Goal: Task Accomplishment & Management: Manage account settings

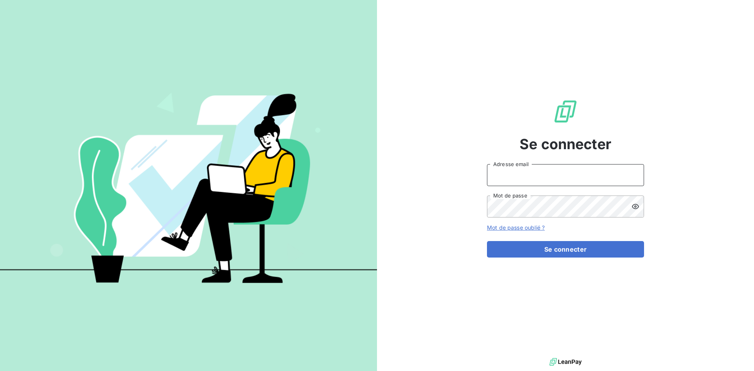
click at [497, 174] on input "Adresse email" at bounding box center [565, 175] width 157 height 22
type input "[EMAIL_ADDRESS][DOMAIN_NAME]"
click at [487, 241] on button "Se connecter" at bounding box center [565, 249] width 157 height 16
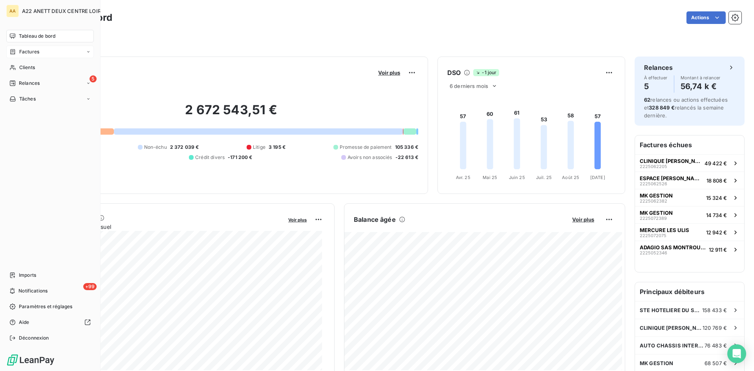
drag, startPoint x: 21, startPoint y: 50, endPoint x: 26, endPoint y: 48, distance: 4.7
click at [22, 50] on span "Factures" at bounding box center [29, 51] width 20 height 7
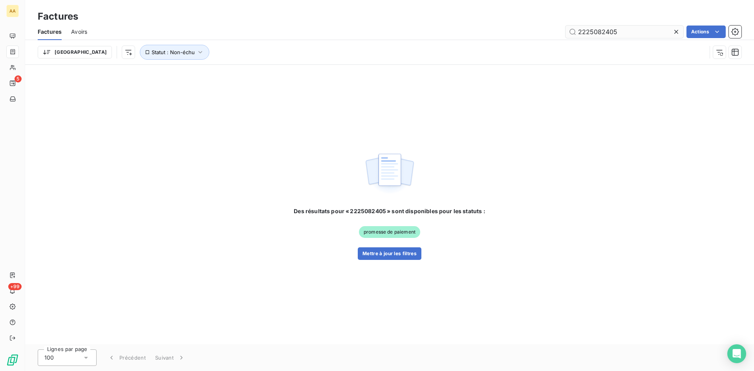
drag, startPoint x: 618, startPoint y: 34, endPoint x: 600, endPoint y: 32, distance: 17.8
click at [600, 32] on input "2225082405" at bounding box center [624, 32] width 118 height 13
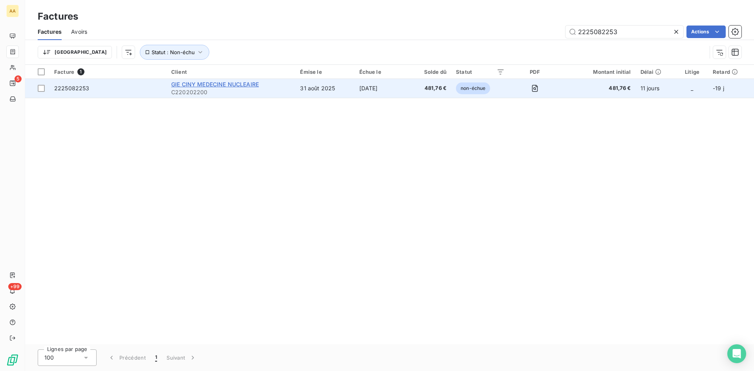
type input "2225082253"
click at [203, 86] on span "GIE CINY MEDECINE NUCLEAIRE" at bounding box center [215, 84] width 88 height 7
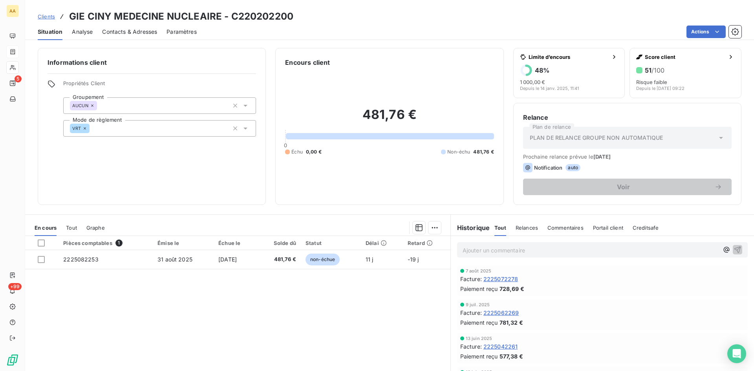
drag, startPoint x: 82, startPoint y: 258, endPoint x: 132, endPoint y: 236, distance: 54.2
click at [82, 258] on span "2225082253" at bounding box center [80, 259] width 35 height 7
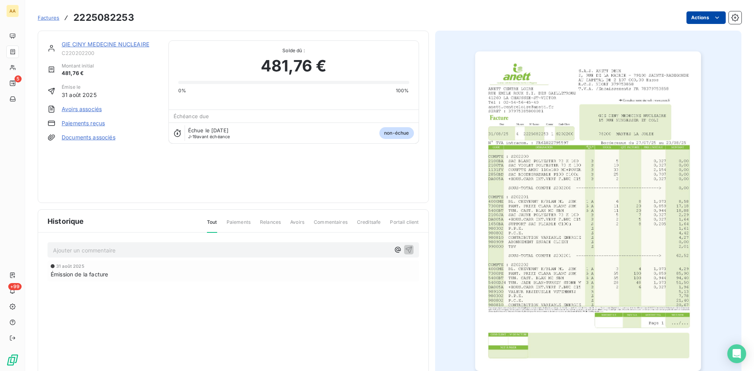
click at [701, 18] on html "AA 5 +99 Factures 2225082253 Actions GIE CINY MEDECINE NUCLEAIRE C220202200 Mon…" at bounding box center [377, 185] width 754 height 371
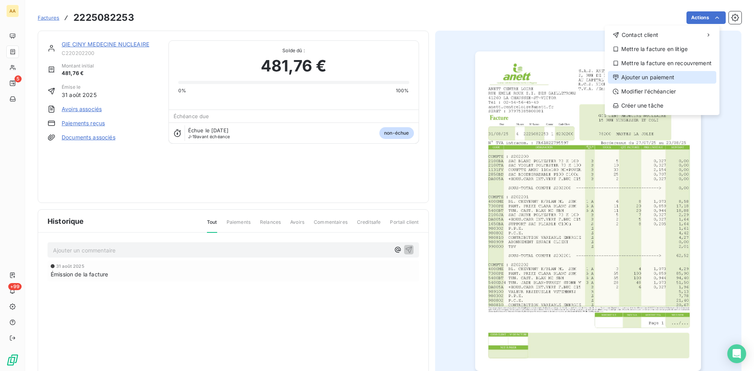
click at [665, 80] on div "Ajouter un paiement" at bounding box center [662, 77] width 108 height 13
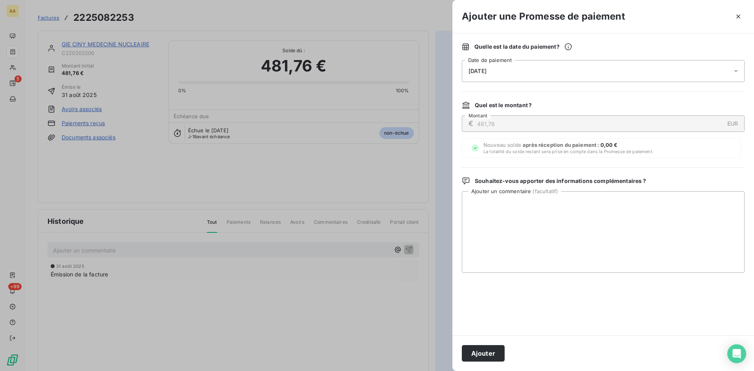
click at [528, 74] on div "[DATE]" at bounding box center [603, 71] width 283 height 22
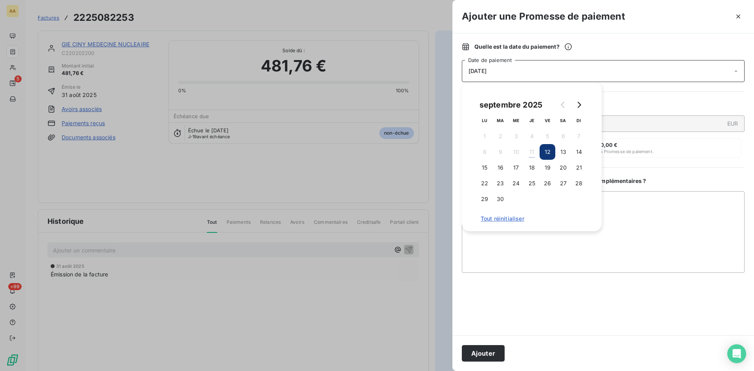
click at [545, 168] on button "19" at bounding box center [547, 168] width 16 height 16
click at [483, 350] on button "Ajouter" at bounding box center [483, 353] width 43 height 16
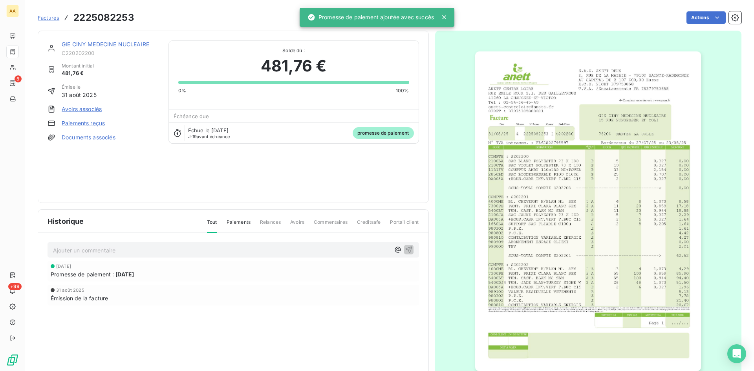
click at [184, 252] on p "Ajouter un commentaire ﻿" at bounding box center [221, 250] width 337 height 10
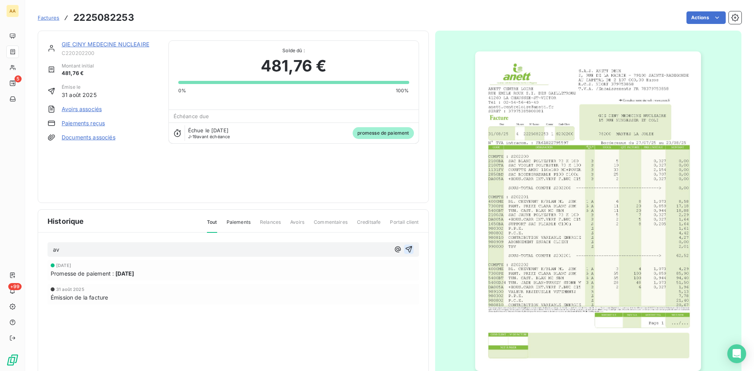
click at [405, 246] on icon "button" at bounding box center [409, 249] width 8 height 8
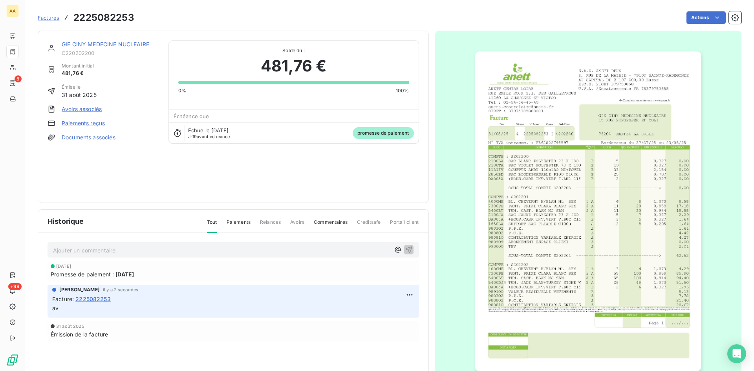
click at [108, 46] on link "GIE CINY MEDECINE NUCLEAIRE" at bounding box center [106, 44] width 88 height 7
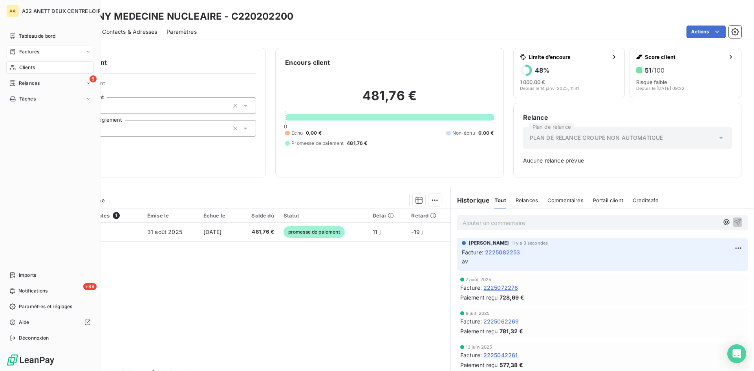
click at [29, 52] on span "Factures" at bounding box center [29, 51] width 20 height 7
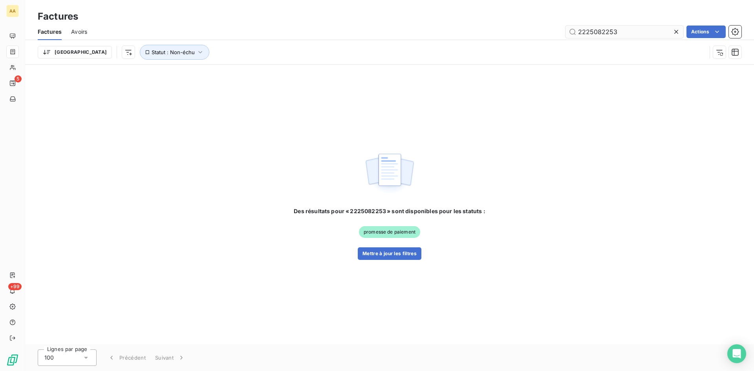
drag, startPoint x: 622, startPoint y: 34, endPoint x: 605, endPoint y: 30, distance: 18.0
click at [605, 30] on input "2225082253" at bounding box center [624, 32] width 118 height 13
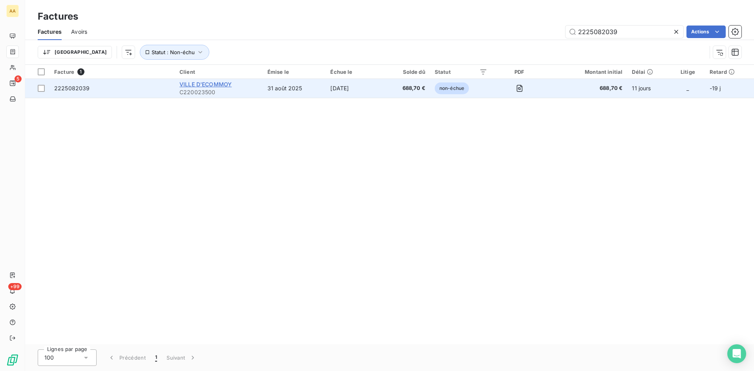
type input "2225082039"
click at [205, 86] on span "VILLE D'ECOMMOY" at bounding box center [205, 84] width 52 height 7
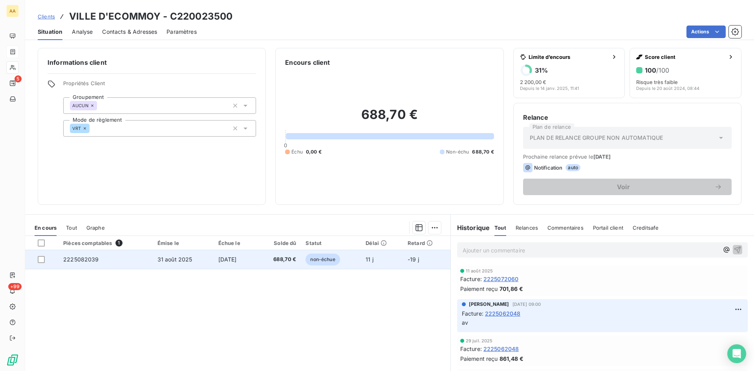
click at [77, 258] on span "2225082039" at bounding box center [81, 259] width 36 height 7
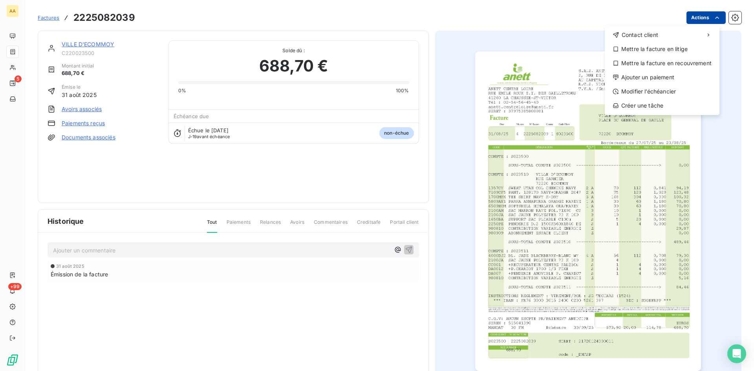
click at [686, 17] on html "AA 5 +99 Factures [PHONE_NUMBER] Actions Contact client Mettre la facture en li…" at bounding box center [377, 185] width 754 height 371
click at [652, 77] on div "Ajouter un paiement" at bounding box center [662, 77] width 108 height 13
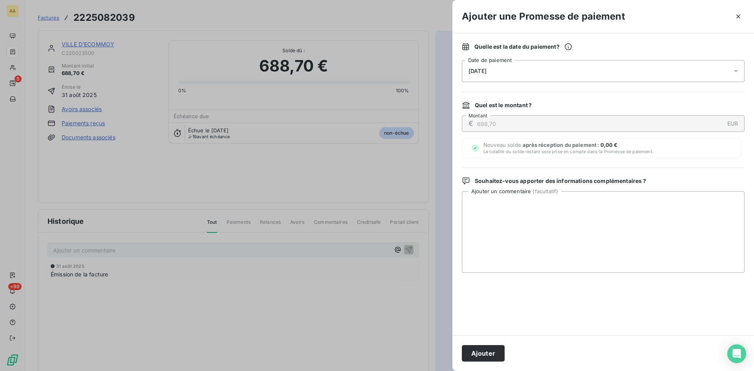
click at [483, 68] on span "[DATE]" at bounding box center [477, 71] width 18 height 6
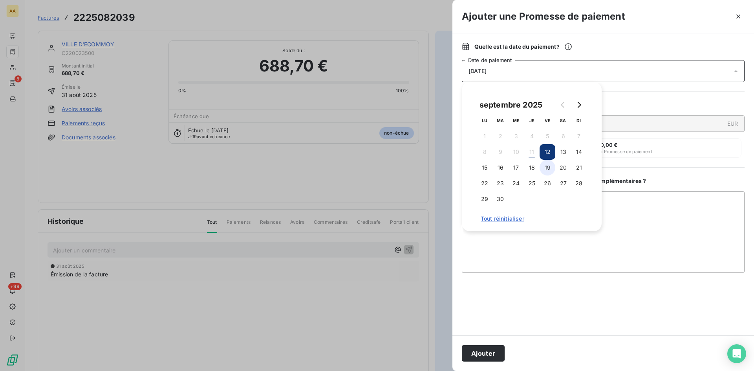
click at [547, 170] on button "19" at bounding box center [547, 168] width 16 height 16
click at [491, 353] on button "Ajouter" at bounding box center [483, 353] width 43 height 16
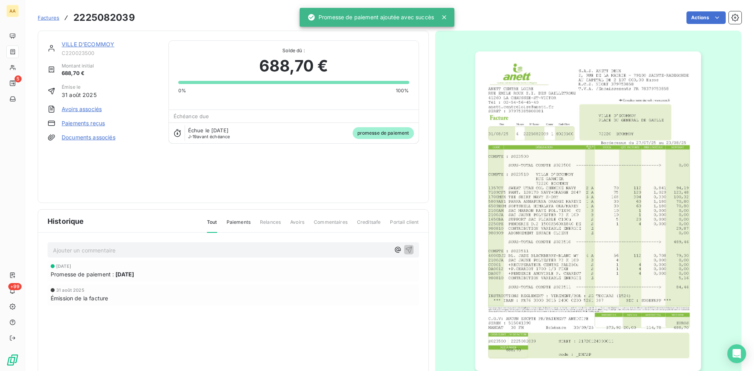
click at [278, 256] on div "Ajouter un commentaire ﻿" at bounding box center [233, 249] width 371 height 15
click at [272, 249] on p "Ajouter un commentaire ﻿" at bounding box center [221, 250] width 337 height 10
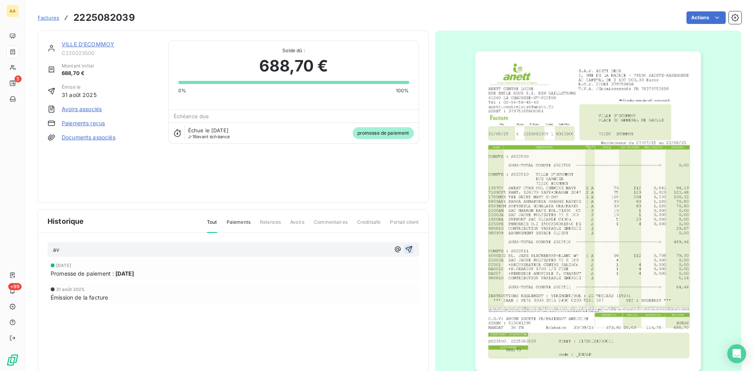
click at [405, 248] on icon "button" at bounding box center [409, 249] width 8 height 8
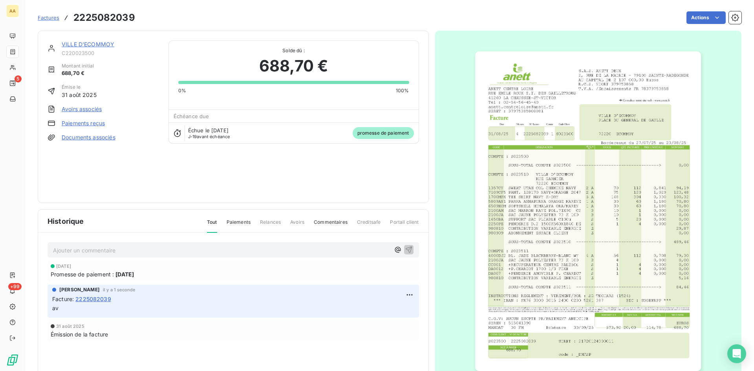
click at [97, 42] on link "VILLE D'ECOMMOY" at bounding box center [88, 44] width 53 height 7
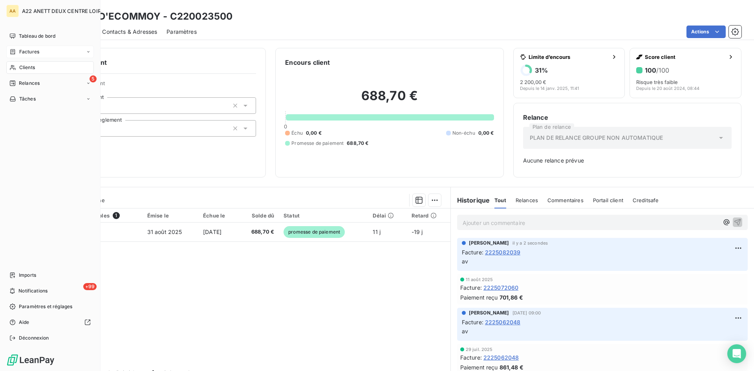
click at [23, 69] on span "Clients" at bounding box center [27, 67] width 16 height 7
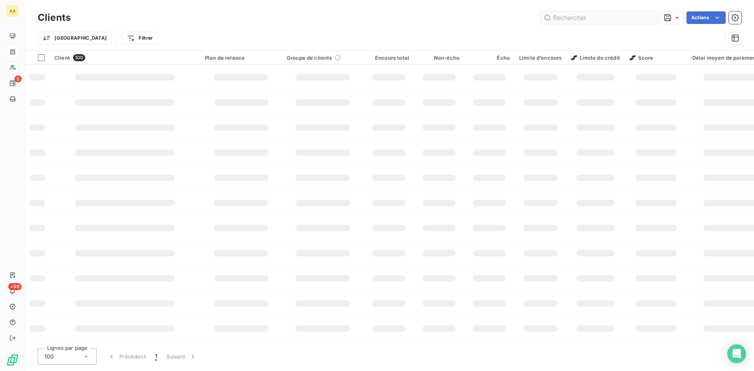
click at [572, 15] on input "text" at bounding box center [599, 17] width 118 height 13
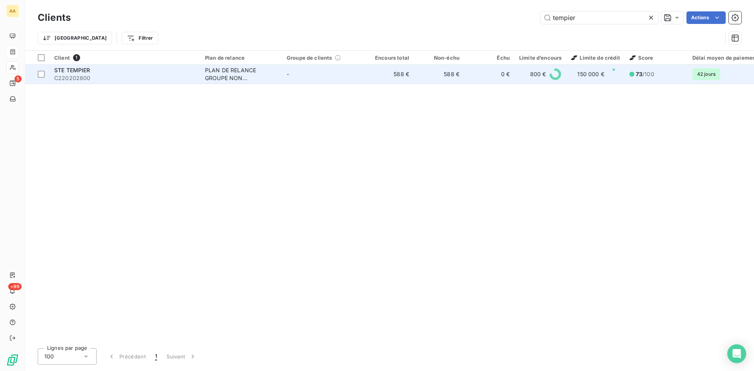
type input "tempier"
click at [212, 76] on div "PLAN DE RELANCE GROUPE NON AUTOMATIQUE" at bounding box center [241, 74] width 72 height 16
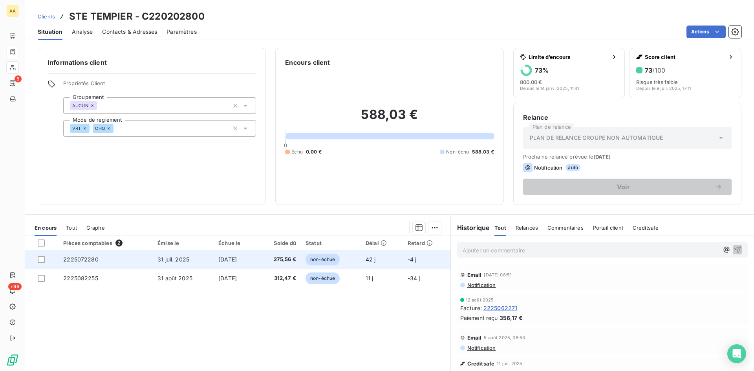
click at [74, 260] on span "2225072280" at bounding box center [80, 259] width 35 height 7
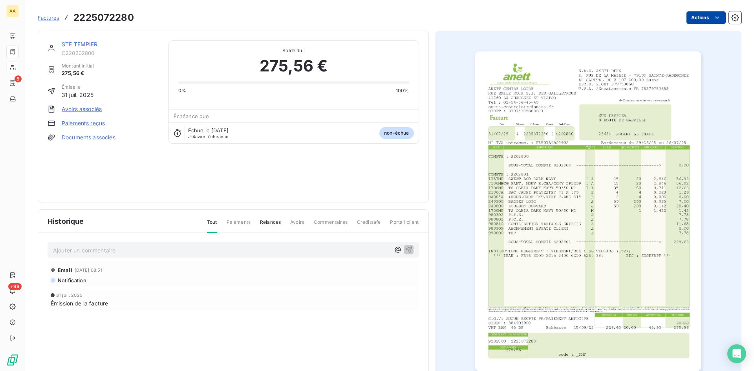
click at [704, 16] on html "AA 5 +99 Factures 2225072280 Actions STE TEMPIER C220202800 Montant initial 275…" at bounding box center [377, 185] width 754 height 371
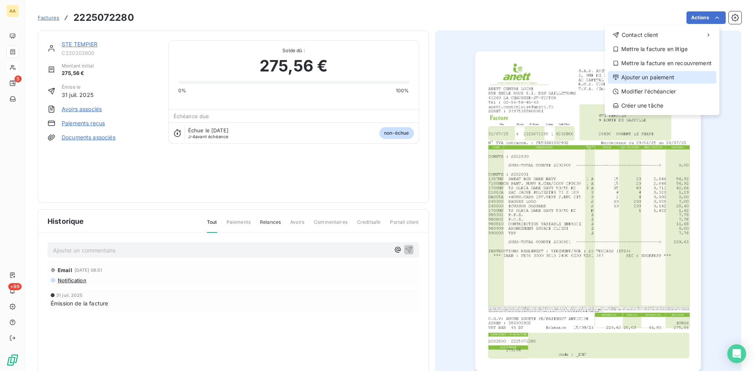
click at [653, 75] on div "Ajouter un paiement" at bounding box center [662, 77] width 108 height 13
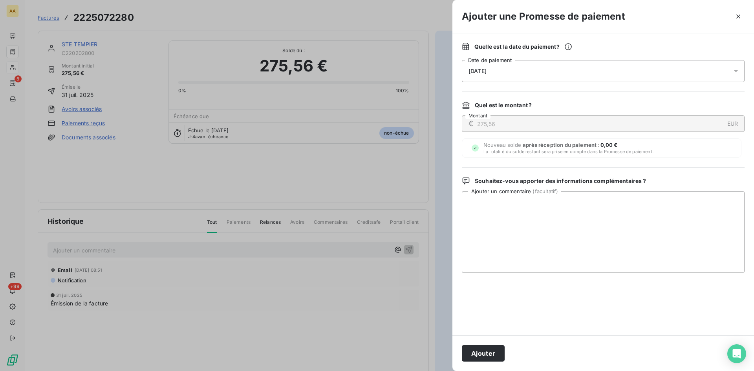
click at [517, 70] on div "[DATE]" at bounding box center [603, 71] width 283 height 22
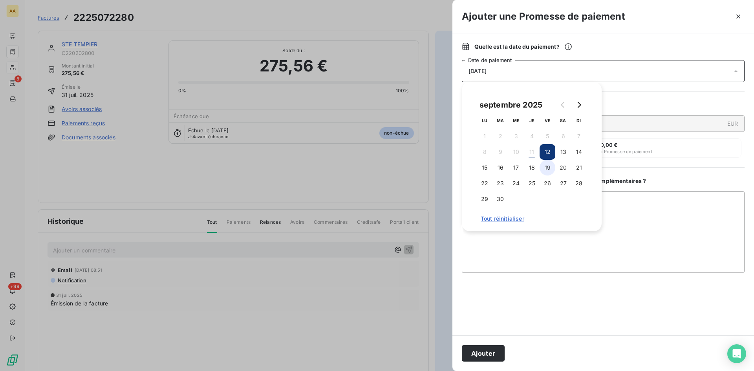
click at [552, 168] on button "19" at bounding box center [547, 168] width 16 height 16
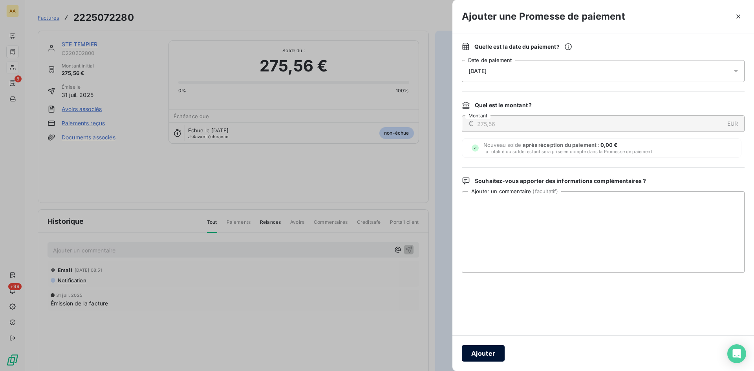
drag, startPoint x: 491, startPoint y: 354, endPoint x: 486, endPoint y: 351, distance: 5.7
click at [491, 353] on button "Ajouter" at bounding box center [483, 353] width 43 height 16
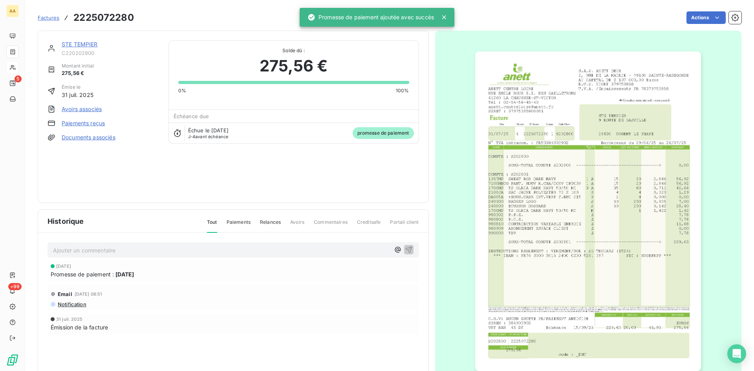
click at [316, 246] on p "Ajouter un commentaire ﻿" at bounding box center [221, 250] width 337 height 10
click at [405, 248] on icon "button" at bounding box center [409, 249] width 8 height 8
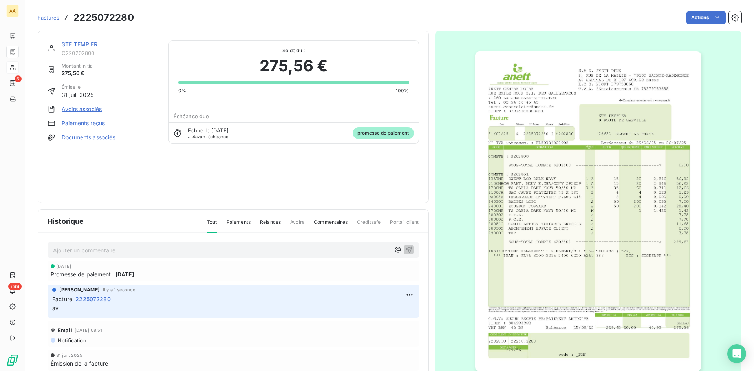
click at [82, 46] on link "STE TEMPIER" at bounding box center [80, 44] width 36 height 7
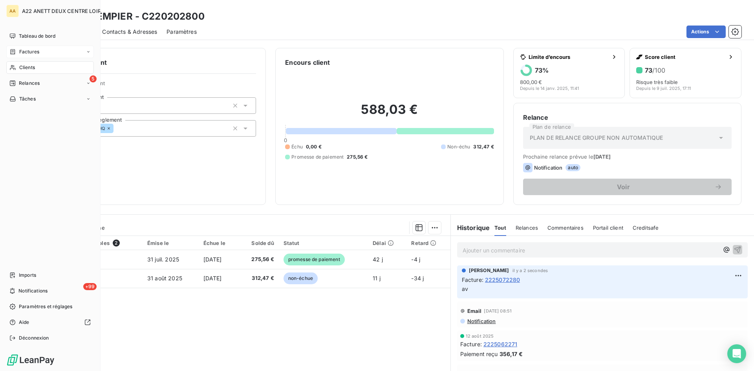
click at [23, 68] on span "Clients" at bounding box center [27, 67] width 16 height 7
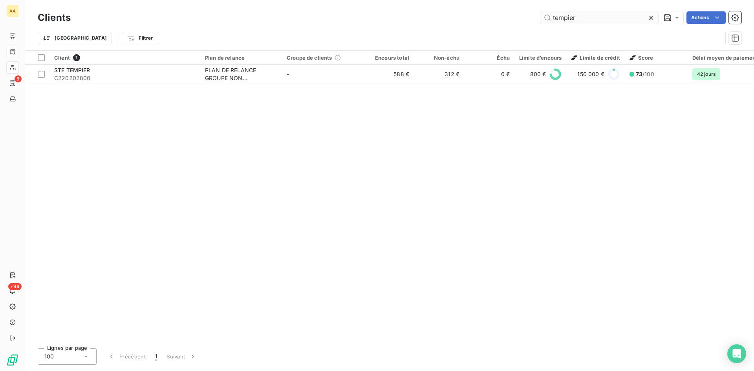
drag, startPoint x: 630, startPoint y: 10, endPoint x: 587, endPoint y: 13, distance: 42.9
click at [598, 12] on div "Clients tempier Actions" at bounding box center [390, 17] width 704 height 16
drag, startPoint x: 584, startPoint y: 14, endPoint x: 522, endPoint y: 18, distance: 62.2
click at [523, 17] on div "tempier Actions" at bounding box center [410, 17] width 661 height 13
click at [522, 18] on div "tempier Actions" at bounding box center [410, 17] width 661 height 13
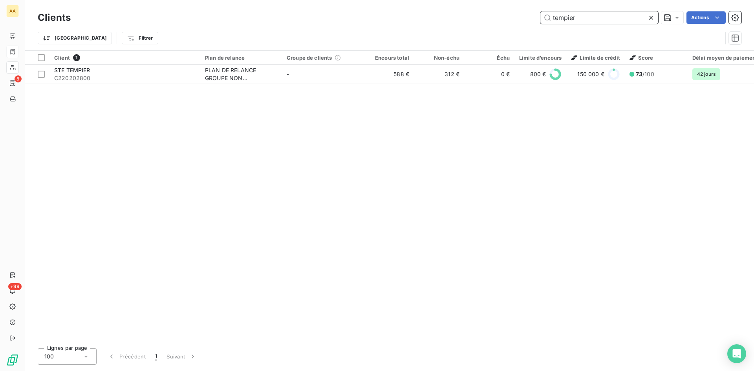
click at [585, 15] on input "tempier" at bounding box center [599, 17] width 118 height 13
drag, startPoint x: 585, startPoint y: 15, endPoint x: 541, endPoint y: 22, distance: 43.8
click at [541, 22] on input "tempier" at bounding box center [599, 17] width 118 height 13
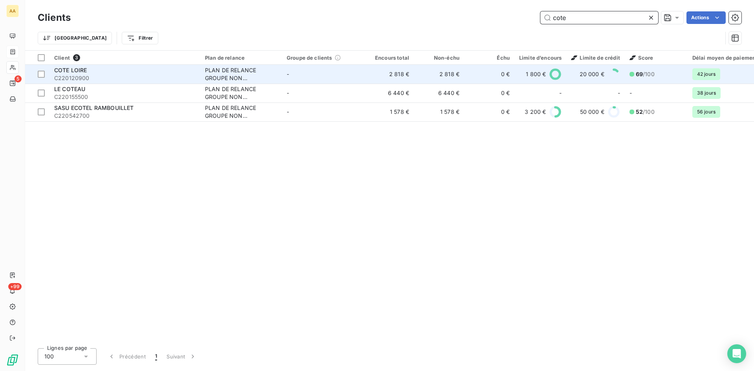
type input "cote"
click at [243, 72] on div "PLAN DE RELANCE GROUPE NON AUTOMATIQUE" at bounding box center [241, 74] width 72 height 16
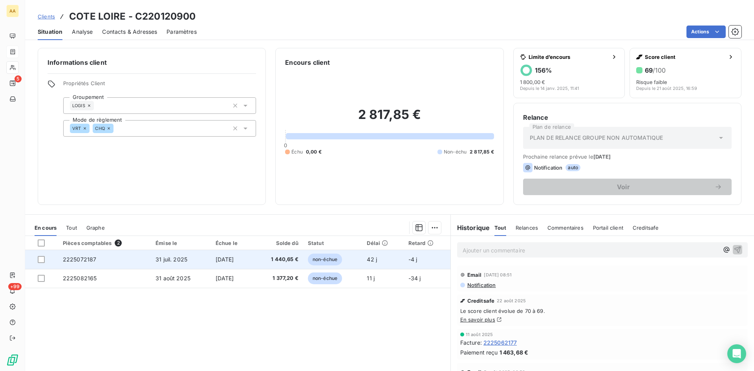
click at [86, 258] on span "2225072187" at bounding box center [80, 259] width 34 height 7
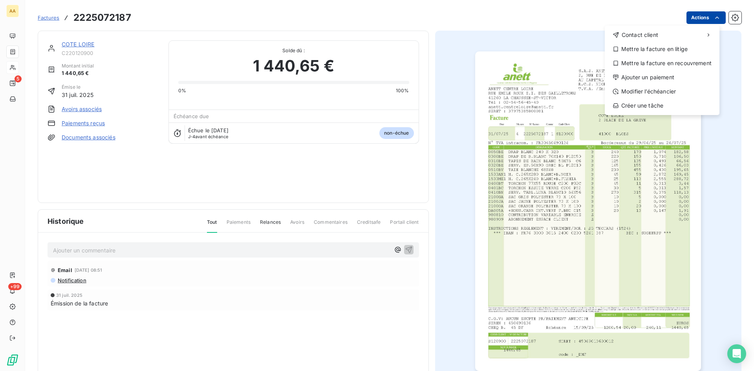
click at [691, 16] on html "AA 5 +99 Factures [PHONE_NUMBER] Actions Contact client Mettre la facture en li…" at bounding box center [377, 185] width 754 height 371
click at [631, 79] on div "Ajouter un paiement" at bounding box center [662, 77] width 108 height 13
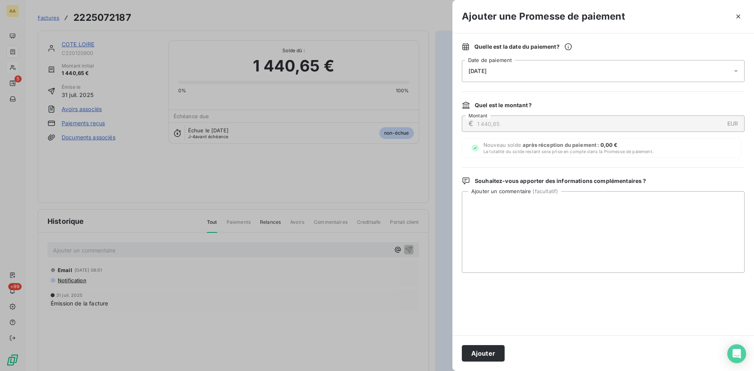
click at [476, 79] on div "[DATE]" at bounding box center [603, 71] width 283 height 22
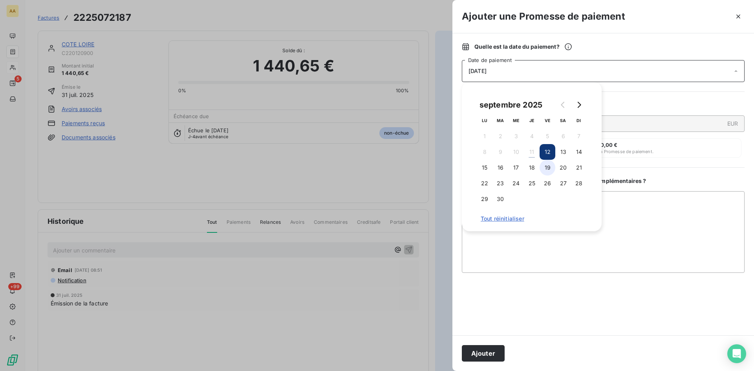
click at [547, 169] on button "19" at bounding box center [547, 168] width 16 height 16
drag, startPoint x: 494, startPoint y: 353, endPoint x: 439, endPoint y: 323, distance: 62.7
click at [494, 349] on button "Ajouter" at bounding box center [483, 353] width 43 height 16
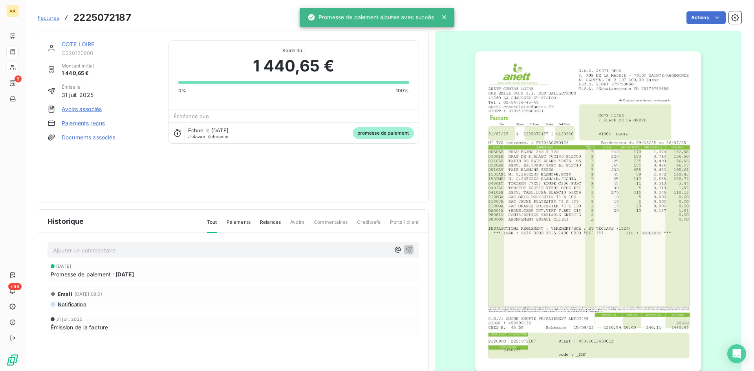
click at [269, 249] on p "Ajouter un commentaire ﻿" at bounding box center [221, 250] width 337 height 10
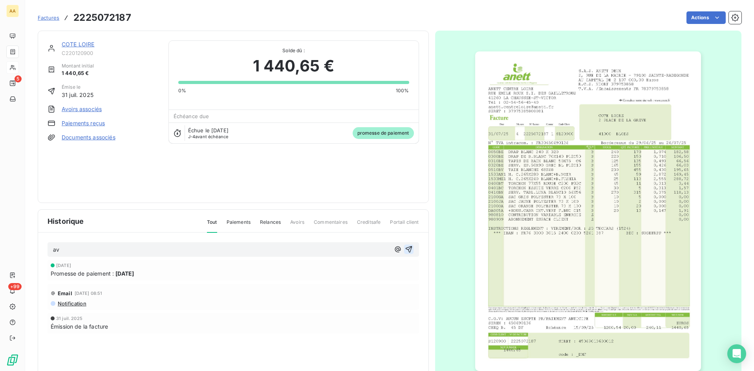
click at [406, 250] on icon "button" at bounding box center [408, 249] width 7 height 7
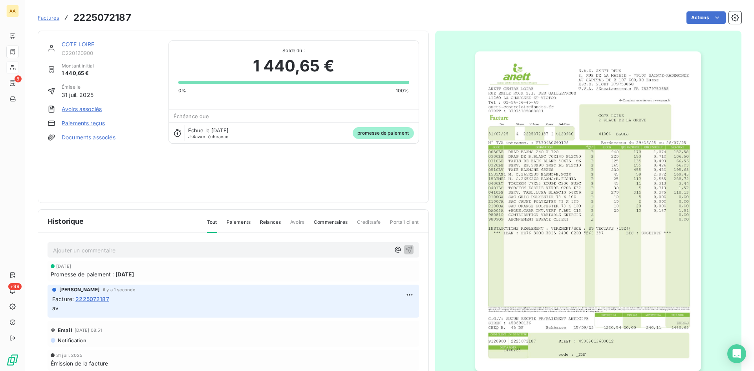
click at [79, 42] on link "COTE LOIRE" at bounding box center [78, 44] width 33 height 7
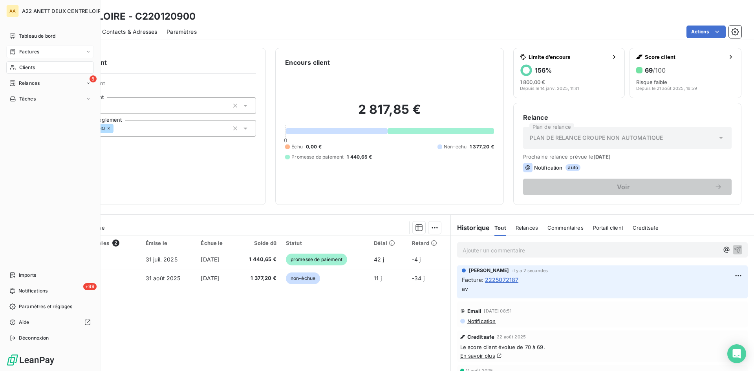
drag, startPoint x: 19, startPoint y: 50, endPoint x: 38, endPoint y: 44, distance: 20.4
click at [19, 49] on span "Factures" at bounding box center [29, 51] width 20 height 7
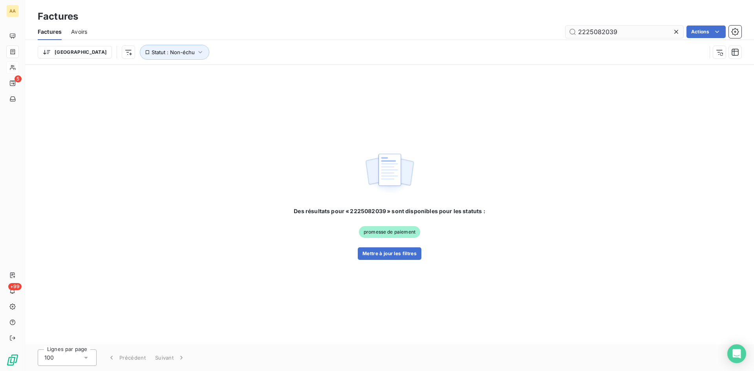
drag, startPoint x: 626, startPoint y: 30, endPoint x: 597, endPoint y: 27, distance: 28.8
click at [597, 27] on input "2225082039" at bounding box center [624, 32] width 118 height 13
type input "2225072147"
click at [390, 252] on button "Mettre à jour les filtres" at bounding box center [390, 253] width 64 height 13
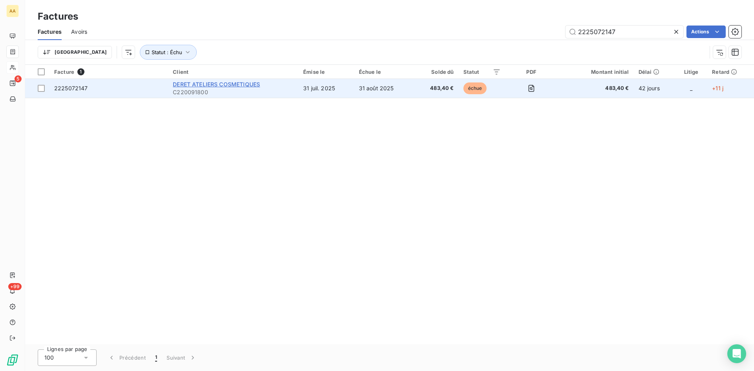
click at [205, 86] on span "DERET ATELIERS COSMETIQUES" at bounding box center [216, 84] width 87 height 7
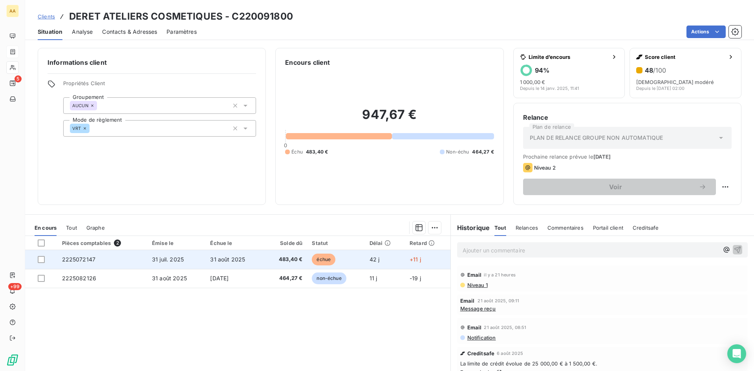
click at [77, 260] on span "2225072147" at bounding box center [79, 259] width 34 height 7
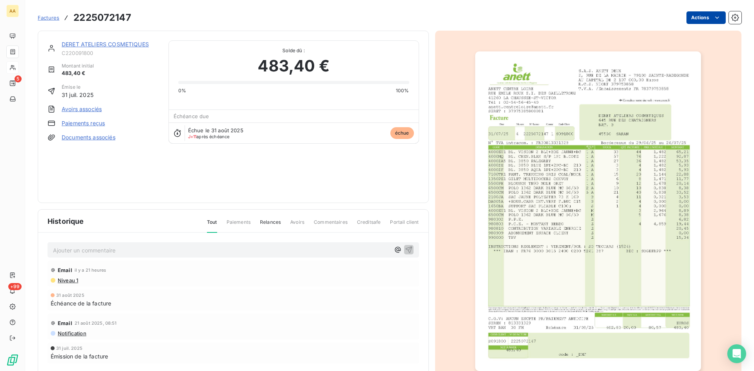
click at [688, 20] on html "AA 5 +99 Factures 2225072147 Actions DERET ATELIERS COSMETIQUES C220091800 Mont…" at bounding box center [377, 185] width 754 height 371
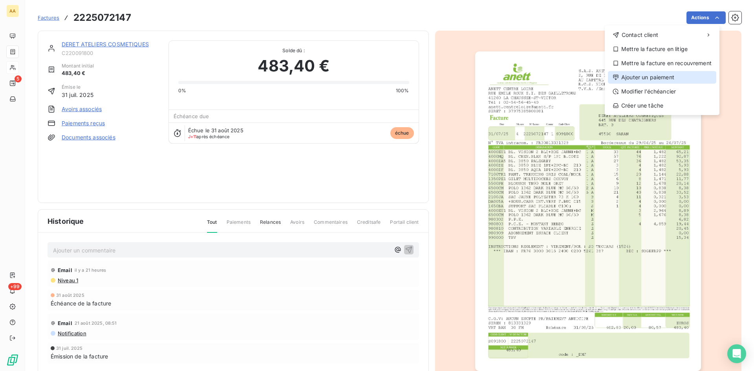
click at [645, 76] on div "Ajouter un paiement" at bounding box center [662, 77] width 108 height 13
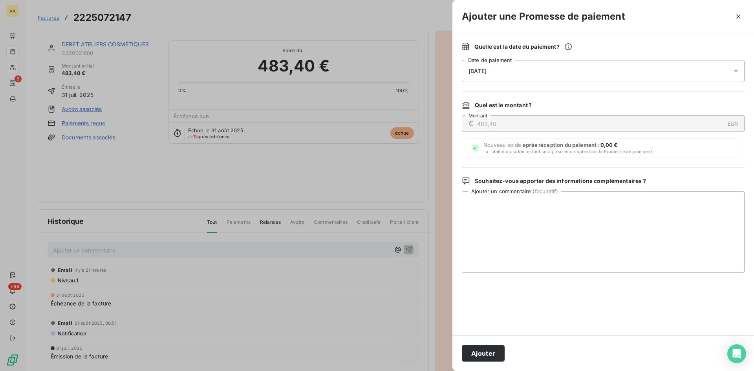
click at [486, 70] on span "[DATE]" at bounding box center [477, 71] width 18 height 6
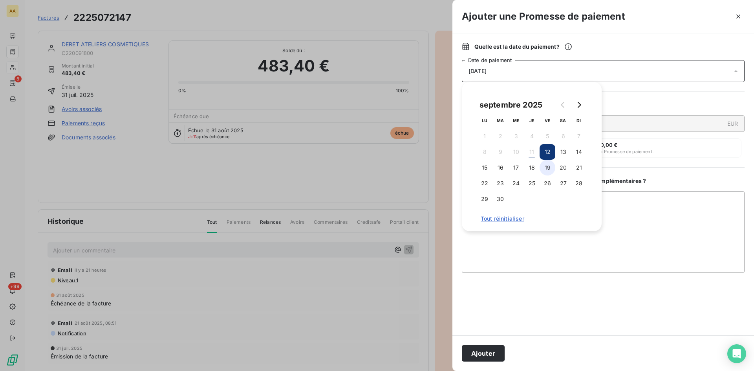
click at [552, 164] on button "19" at bounding box center [547, 168] width 16 height 16
drag, startPoint x: 476, startPoint y: 352, endPoint x: 312, endPoint y: 265, distance: 185.5
click at [474, 350] on button "Ajouter" at bounding box center [483, 353] width 43 height 16
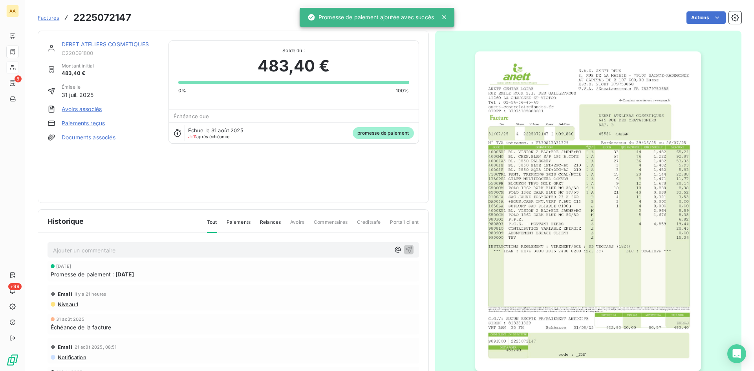
click at [297, 250] on p "Ajouter un commentaire ﻿" at bounding box center [221, 250] width 337 height 10
click at [405, 249] on icon "button" at bounding box center [409, 249] width 8 height 8
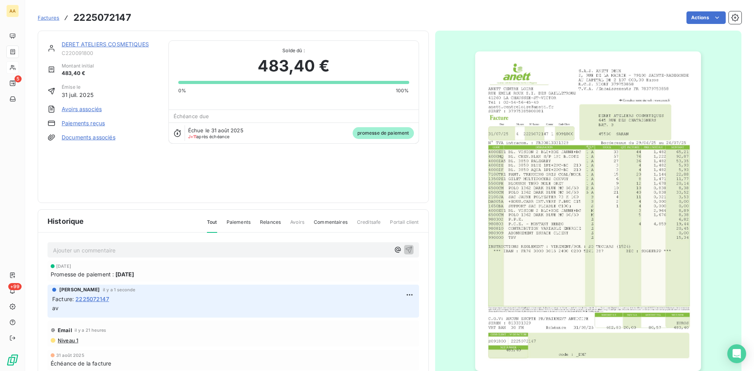
click at [105, 42] on link "DERET ATELIERS COSMETIQUES" at bounding box center [105, 44] width 87 height 7
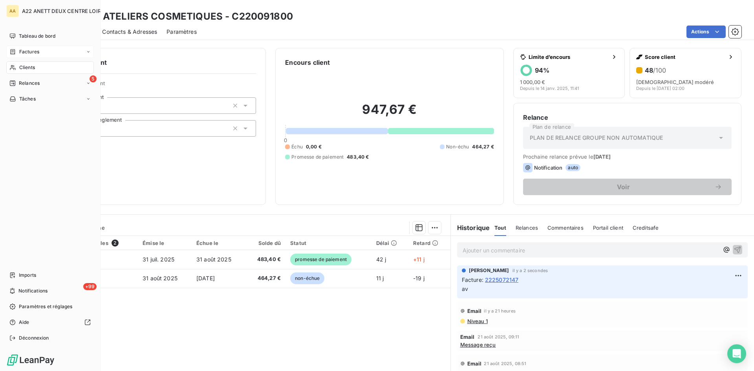
drag, startPoint x: 25, startPoint y: 50, endPoint x: 86, endPoint y: 48, distance: 61.3
click at [25, 49] on span "Factures" at bounding box center [29, 51] width 20 height 7
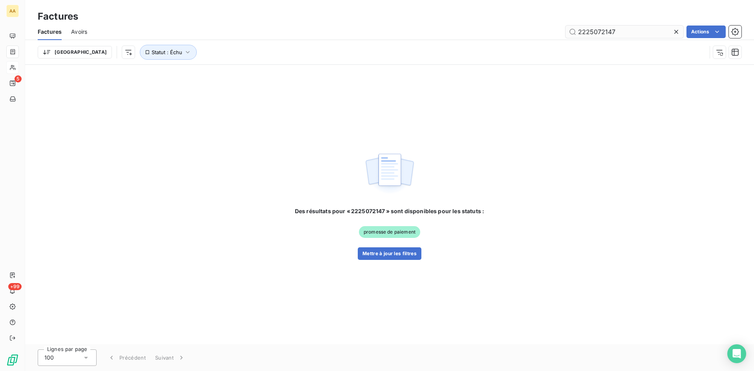
drag, startPoint x: 616, startPoint y: 33, endPoint x: 600, endPoint y: 33, distance: 16.1
click at [600, 33] on input "2225072147" at bounding box center [624, 32] width 118 height 13
type input "2225072193"
click at [382, 252] on button "Mettre à jour les filtres" at bounding box center [390, 253] width 64 height 13
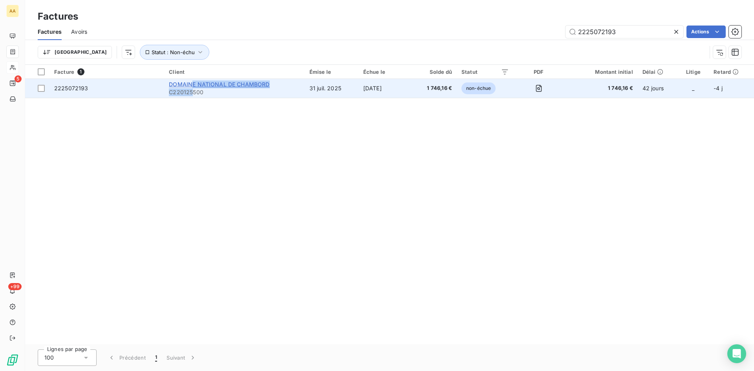
click at [192, 87] on div "DOMAINE NATIONAL DE CHAMBORD C220125500" at bounding box center [234, 88] width 131 height 16
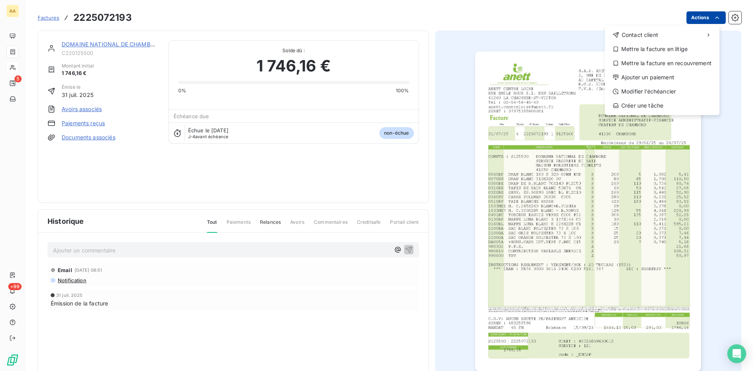
click at [700, 16] on html "AA 5 +99 Factures [PHONE_NUMBER] Actions Contact client Mettre la facture en li…" at bounding box center [377, 185] width 754 height 371
click at [660, 77] on div "Ajouter un paiement" at bounding box center [662, 77] width 108 height 13
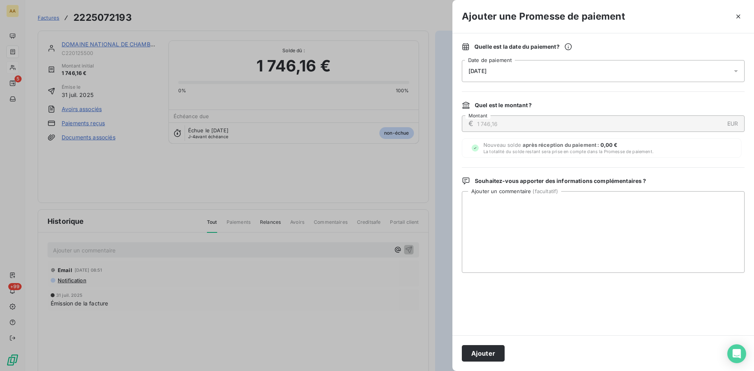
click at [501, 75] on div "[DATE]" at bounding box center [603, 71] width 283 height 22
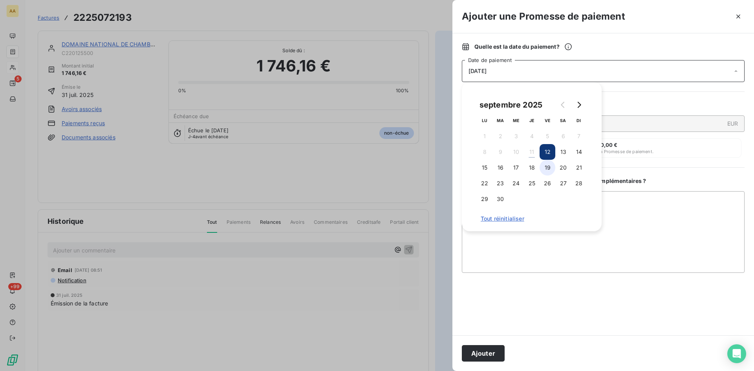
click at [548, 172] on button "19" at bounding box center [547, 168] width 16 height 16
click at [489, 353] on button "Ajouter" at bounding box center [483, 353] width 43 height 16
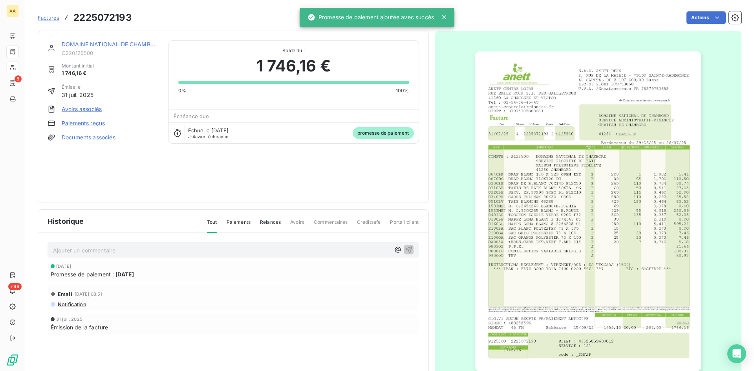
click at [157, 252] on p "Ajouter un commentaire ﻿" at bounding box center [221, 250] width 337 height 10
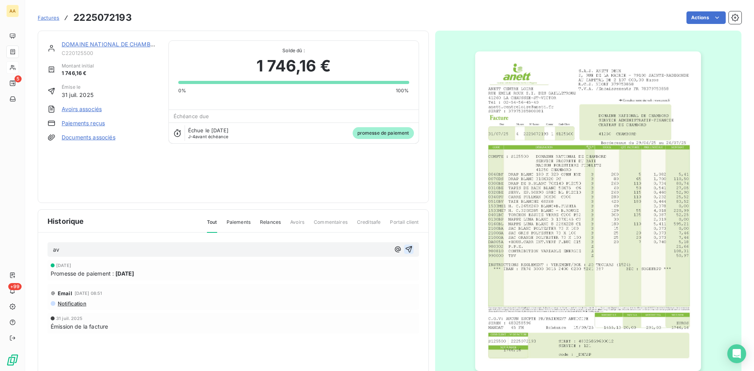
click at [410, 247] on button "button" at bounding box center [408, 249] width 9 height 9
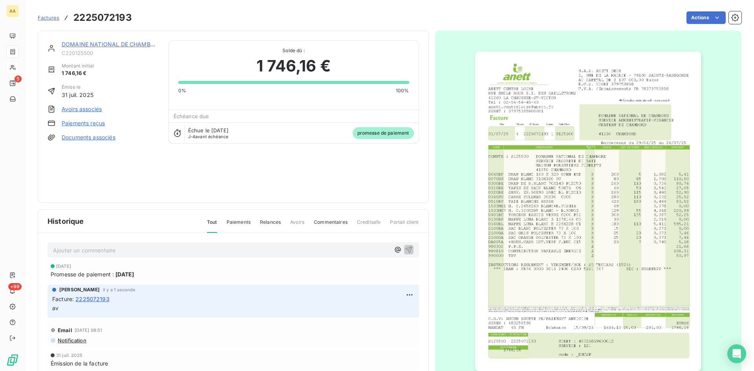
click at [121, 42] on link "DOMAINE NATIONAL DE CHAMBORD" at bounding box center [112, 44] width 101 height 7
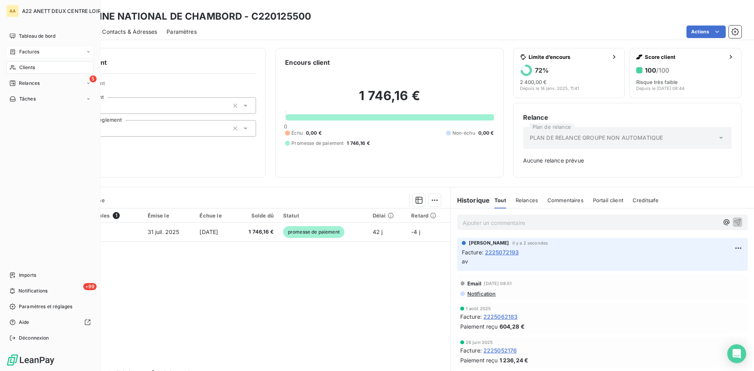
click at [25, 51] on span "Factures" at bounding box center [29, 51] width 20 height 7
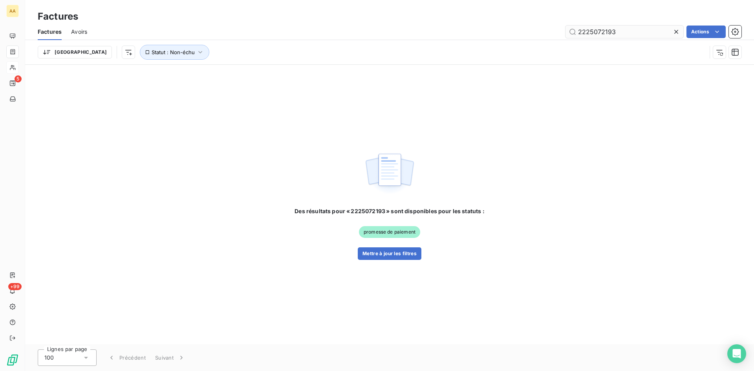
drag, startPoint x: 621, startPoint y: 28, endPoint x: 597, endPoint y: 27, distance: 24.4
click at [597, 27] on input "2225072193" at bounding box center [624, 32] width 118 height 13
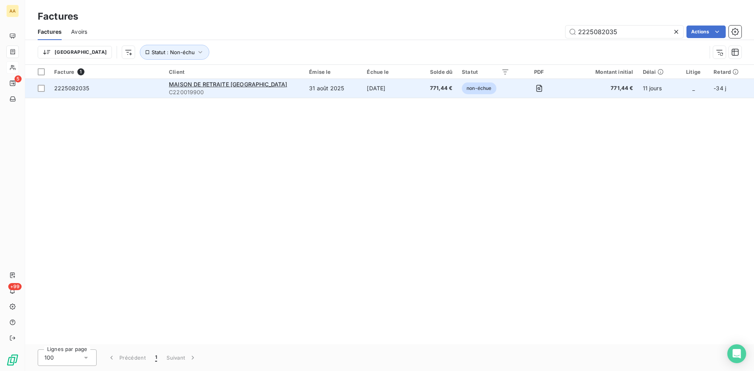
type input "2225082035"
click at [205, 88] on div "MAISON DE RETRAITE [GEOGRAPHIC_DATA]" at bounding box center [234, 84] width 131 height 8
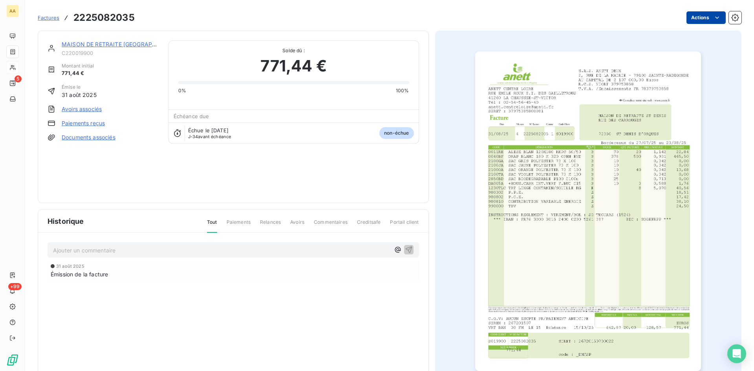
click at [697, 14] on html "AA 5 +99 Factures 2225082035 Actions MAISON DE RETRAITE ST DENIS C220019900 Mon…" at bounding box center [377, 185] width 754 height 371
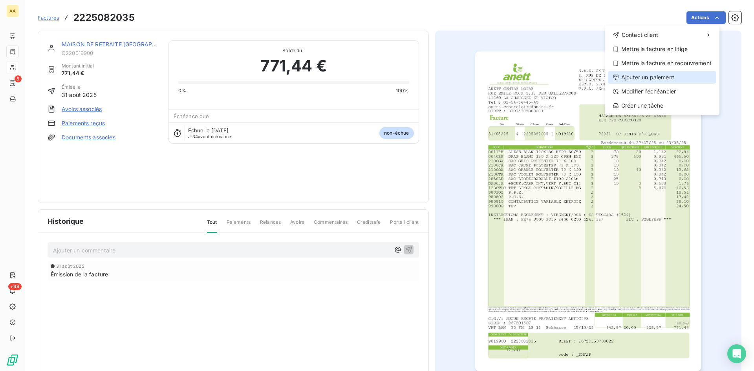
click at [658, 77] on div "Ajouter un paiement" at bounding box center [662, 77] width 108 height 13
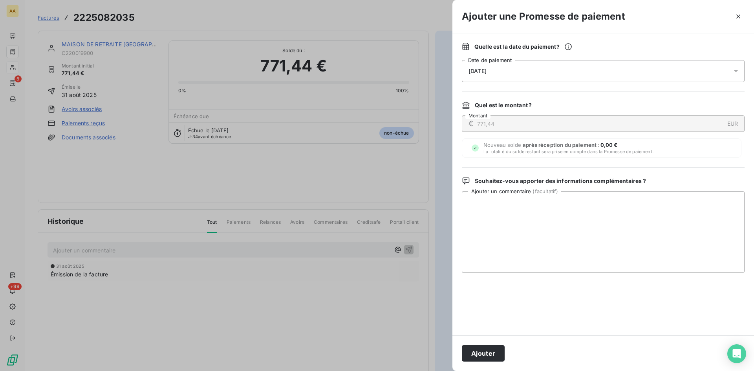
click at [532, 76] on div "[DATE]" at bounding box center [603, 71] width 283 height 22
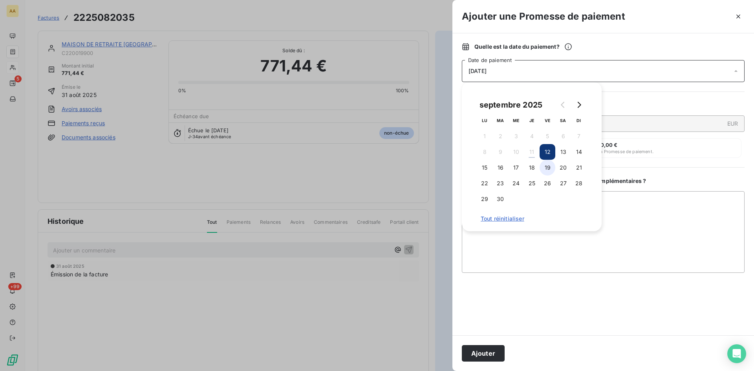
click at [548, 169] on button "19" at bounding box center [547, 168] width 16 height 16
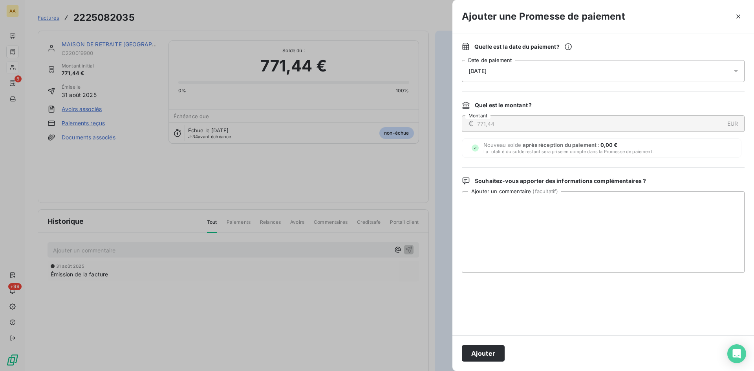
drag, startPoint x: 494, startPoint y: 348, endPoint x: 301, endPoint y: 282, distance: 204.5
click at [493, 348] on button "Ajouter" at bounding box center [483, 353] width 43 height 16
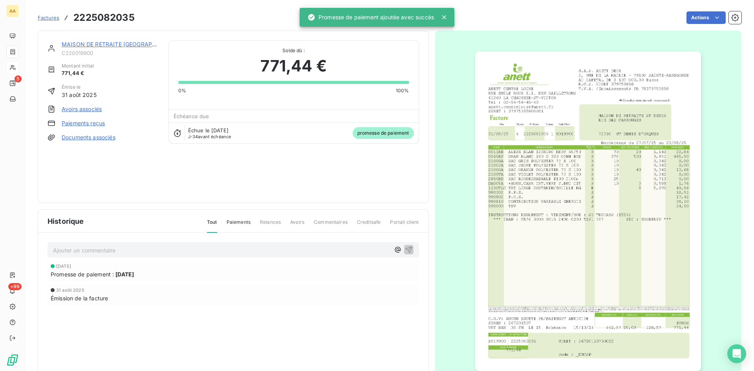
click at [265, 253] on p "Ajouter un commentaire ﻿" at bounding box center [221, 250] width 337 height 10
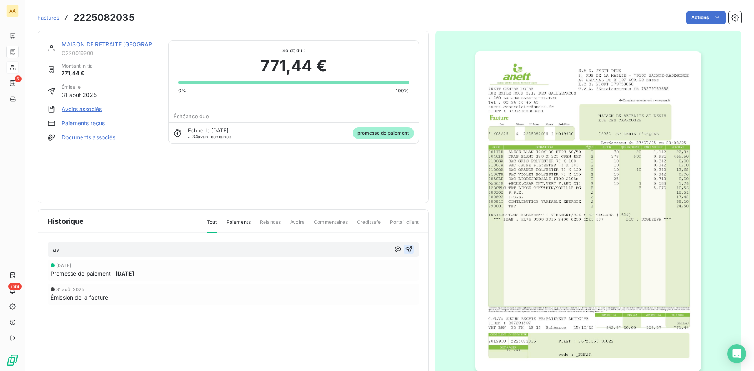
click at [405, 250] on icon "button" at bounding box center [409, 249] width 8 height 8
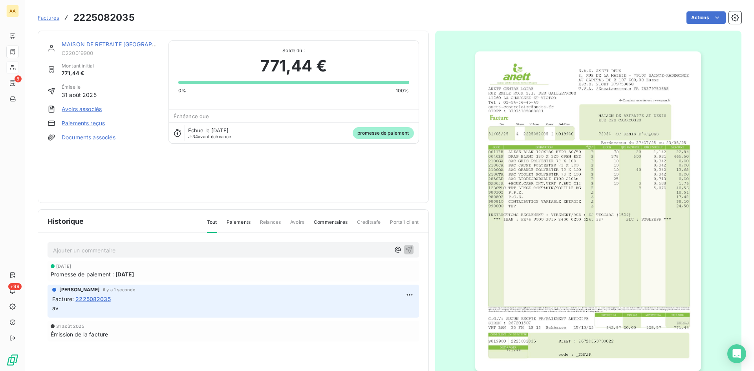
click at [137, 42] on link "MAISON DE RETRAITE [GEOGRAPHIC_DATA]" at bounding box center [121, 44] width 119 height 7
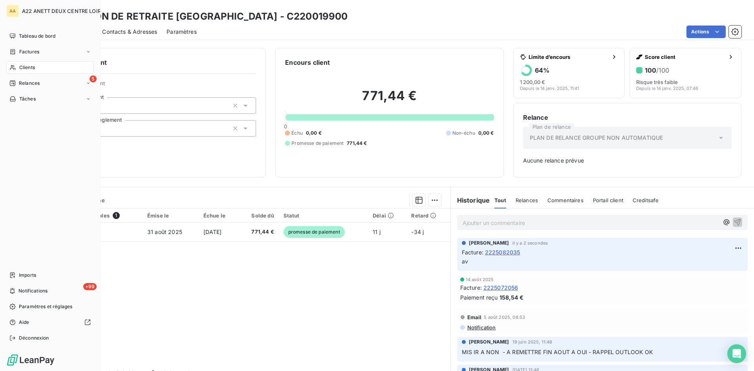
click at [30, 52] on span "Factures" at bounding box center [29, 51] width 20 height 7
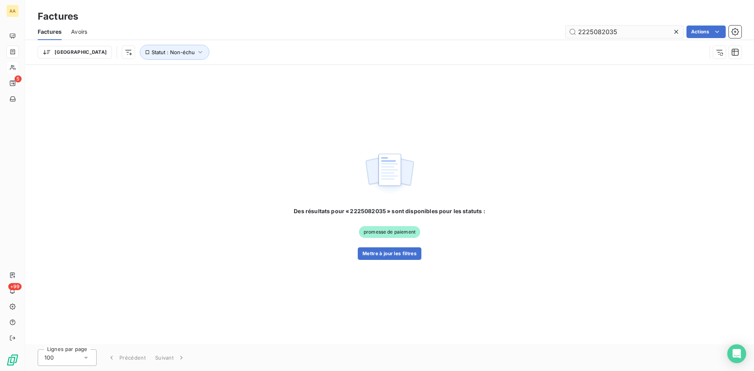
drag, startPoint x: 614, startPoint y: 33, endPoint x: 596, endPoint y: 29, distance: 18.5
click at [596, 29] on input "2225082035" at bounding box center [624, 32] width 118 height 13
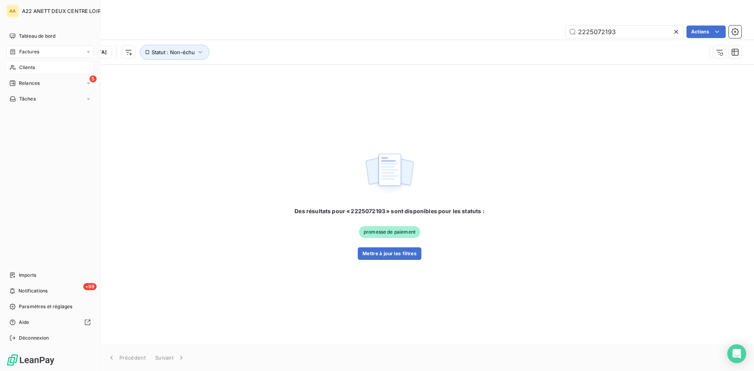
click at [23, 53] on span "Factures" at bounding box center [29, 51] width 20 height 7
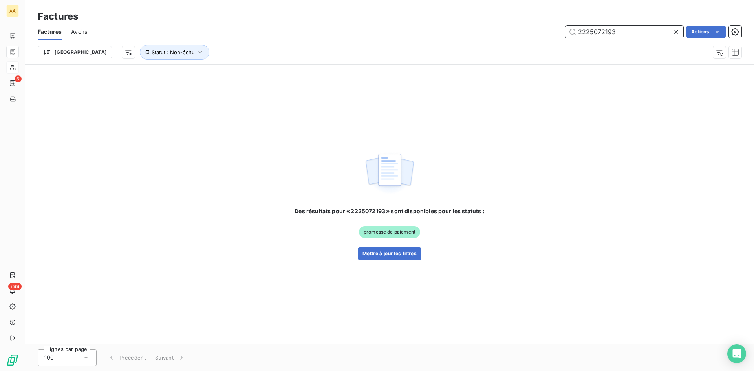
drag, startPoint x: 623, startPoint y: 29, endPoint x: 597, endPoint y: 27, distance: 26.4
click at [597, 27] on input "2225072193" at bounding box center [624, 32] width 118 height 13
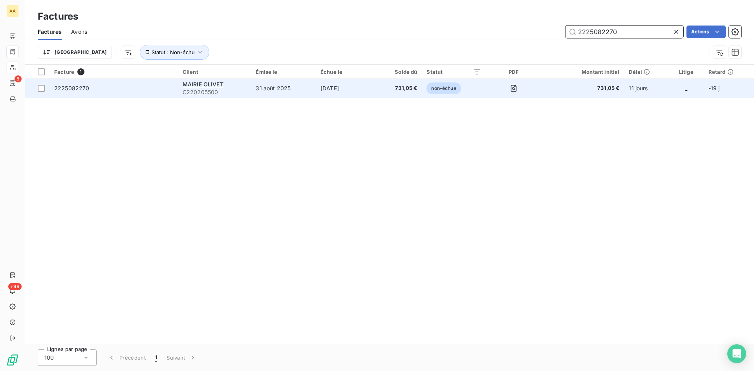
type input "2225082270"
click at [190, 92] on span "C220205500" at bounding box center [215, 92] width 64 height 8
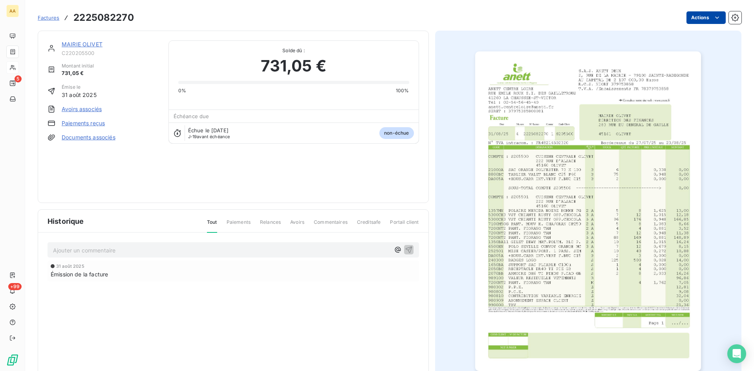
click at [702, 16] on html "AA 5 +99 Factures 2225082270 Actions MAIRIE OLIVET C220205500 Montant initial 7…" at bounding box center [377, 185] width 754 height 371
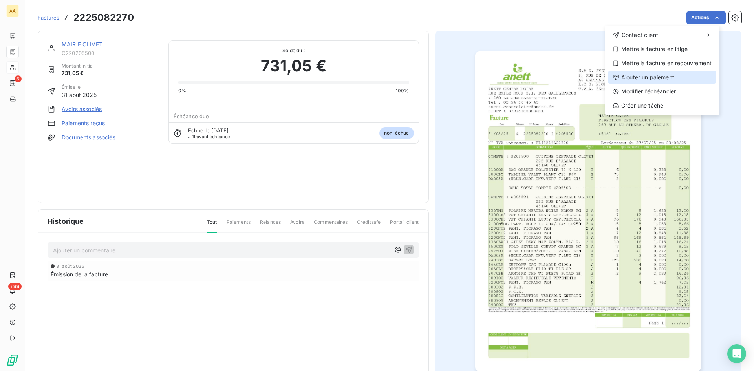
click at [670, 72] on div "Ajouter un paiement" at bounding box center [662, 77] width 108 height 13
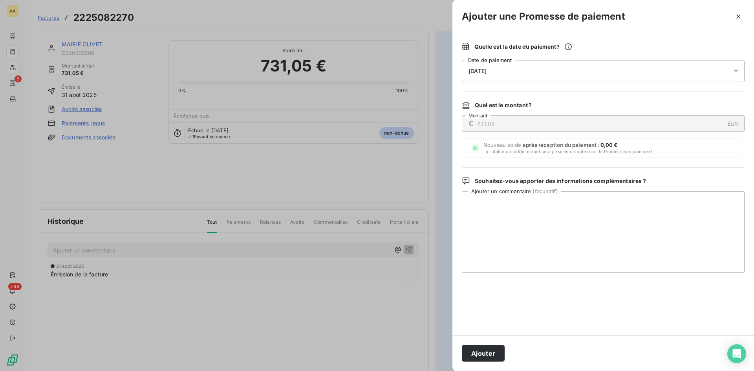
click at [505, 71] on div "[DATE]" at bounding box center [603, 71] width 283 height 22
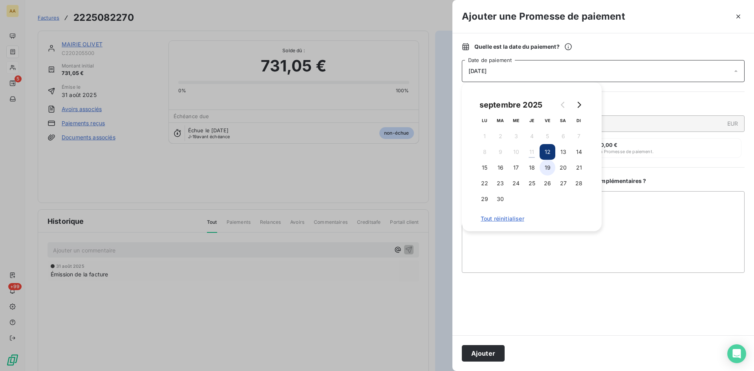
click at [545, 170] on button "19" at bounding box center [547, 168] width 16 height 16
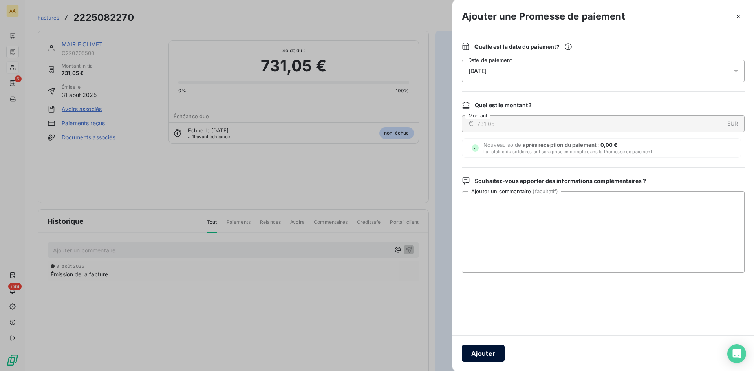
drag, startPoint x: 477, startPoint y: 351, endPoint x: 321, endPoint y: 276, distance: 173.7
click at [477, 350] on button "Ajouter" at bounding box center [483, 353] width 43 height 16
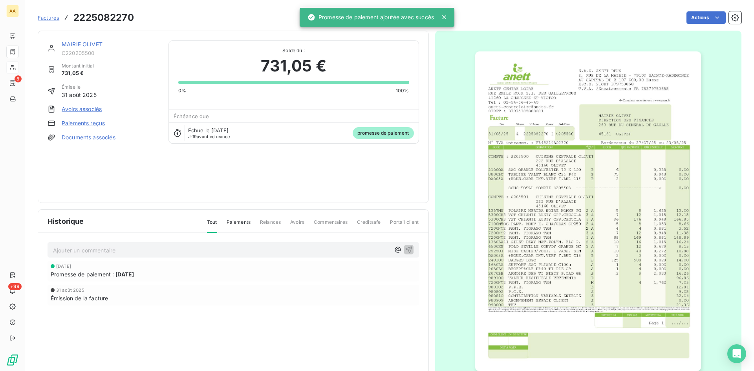
click at [223, 250] on p "Ajouter un commentaire ﻿" at bounding box center [221, 250] width 337 height 10
click at [405, 248] on icon "button" at bounding box center [409, 249] width 8 height 8
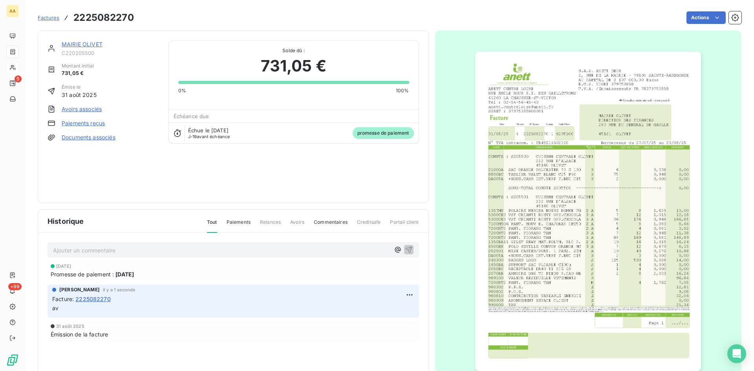
click at [88, 42] on link "MAIRIE OLIVET" at bounding box center [82, 44] width 41 height 7
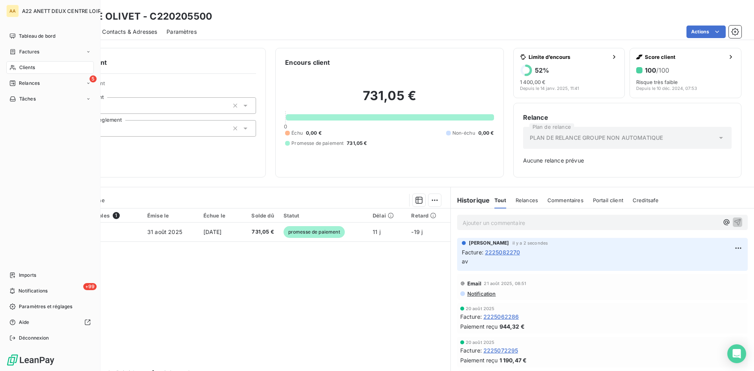
click at [20, 66] on span "Clients" at bounding box center [27, 67] width 16 height 7
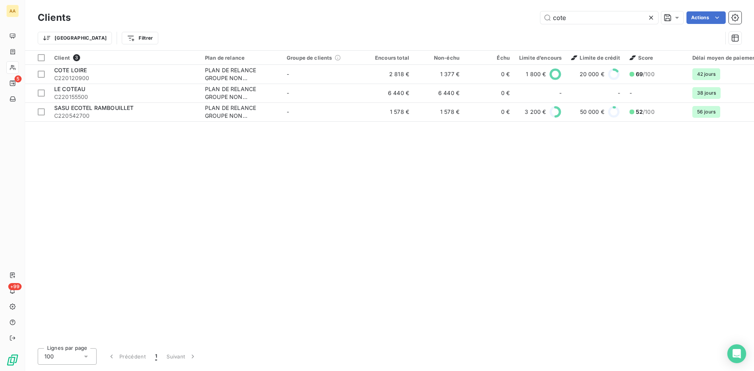
drag, startPoint x: 572, startPoint y: 18, endPoint x: 511, endPoint y: 18, distance: 60.9
click at [511, 18] on div "cote Actions" at bounding box center [410, 17] width 661 height 13
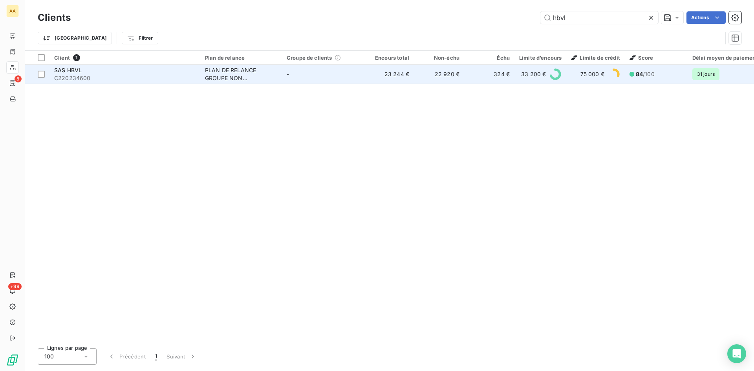
type input "hbvl"
click at [210, 70] on div "PLAN DE RELANCE GROUPE NON AUTOMATIQUE" at bounding box center [241, 74] width 72 height 16
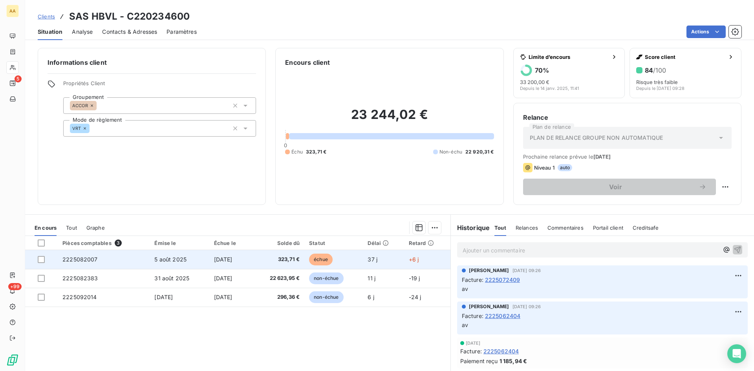
click at [84, 259] on span "2225082007" at bounding box center [79, 259] width 35 height 7
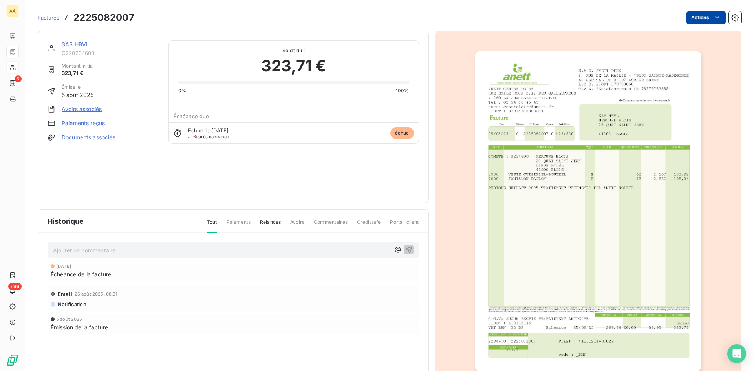
click at [691, 15] on html "AA 5 +99 Factures 2225082007 Actions SAS HBVL C220234600 Montant initial 323,71…" at bounding box center [377, 185] width 754 height 371
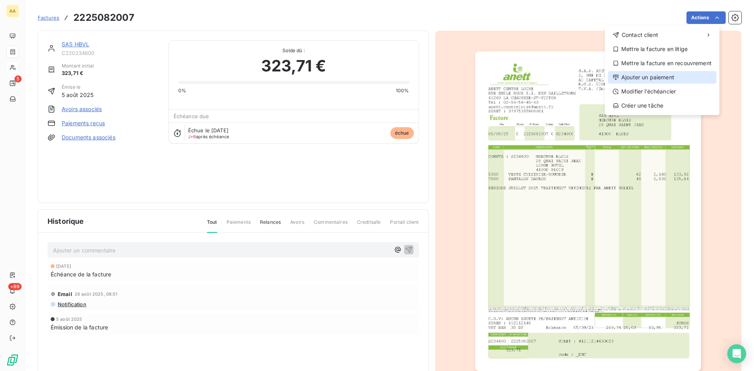
click at [636, 79] on div "Ajouter un paiement" at bounding box center [662, 77] width 108 height 13
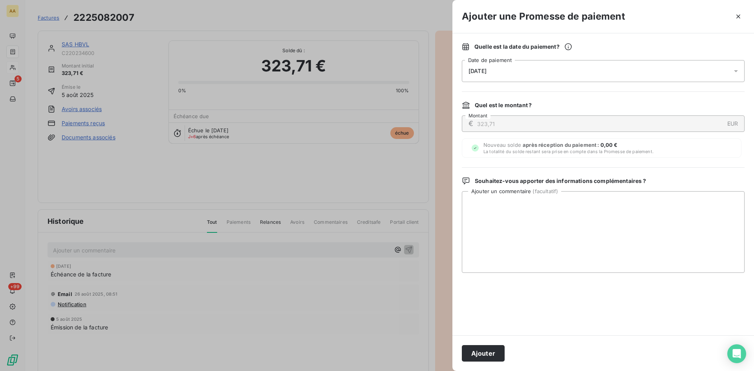
click at [501, 75] on div "[DATE]" at bounding box center [603, 71] width 283 height 22
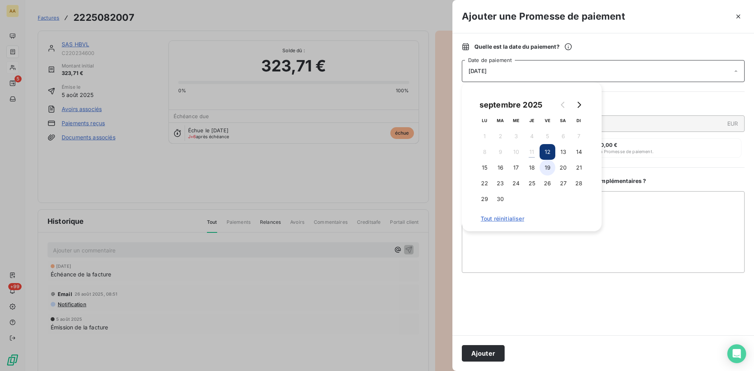
click at [547, 166] on button "19" at bounding box center [547, 168] width 16 height 16
click at [484, 358] on button "Ajouter" at bounding box center [483, 353] width 43 height 16
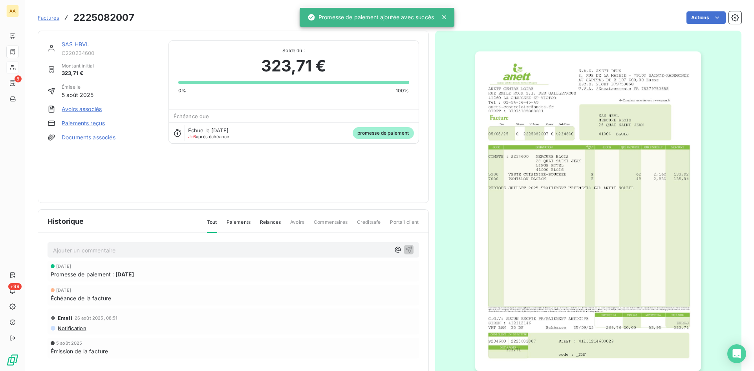
click at [166, 247] on p "Ajouter un commentaire ﻿" at bounding box center [221, 250] width 337 height 10
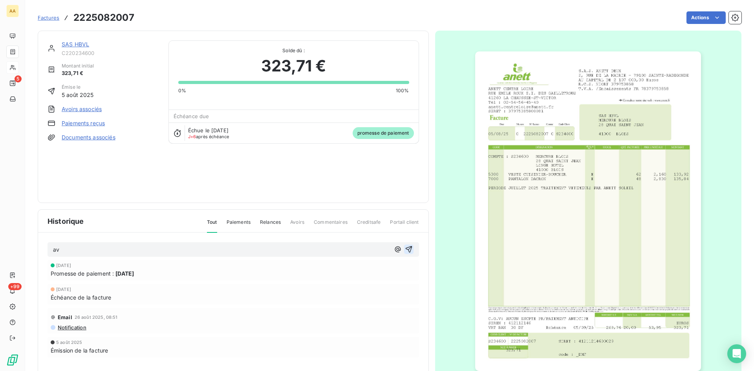
click at [406, 249] on icon "button" at bounding box center [409, 249] width 8 height 8
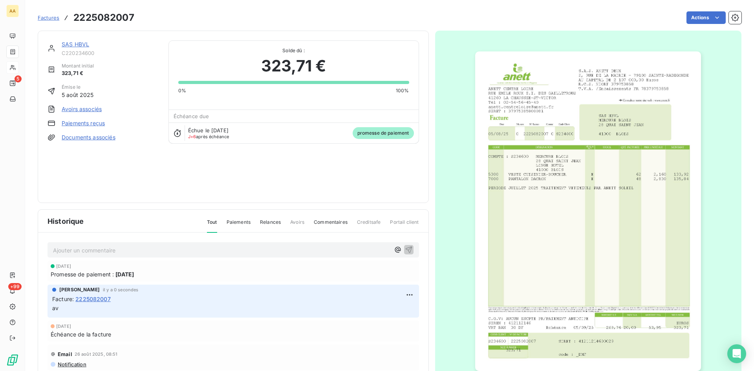
click at [66, 44] on link "SAS HBVL" at bounding box center [75, 44] width 27 height 7
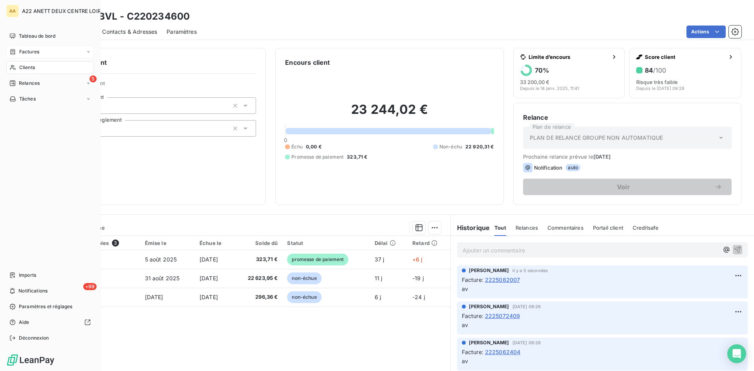
drag, startPoint x: 25, startPoint y: 51, endPoint x: 44, endPoint y: 47, distance: 19.6
click at [25, 51] on span "Factures" at bounding box center [29, 51] width 20 height 7
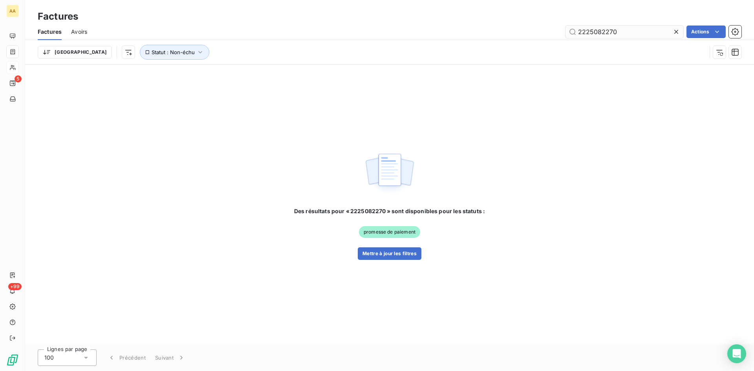
drag, startPoint x: 638, startPoint y: 32, endPoint x: 599, endPoint y: 30, distance: 39.3
click at [597, 31] on input "2225082270" at bounding box center [624, 32] width 118 height 13
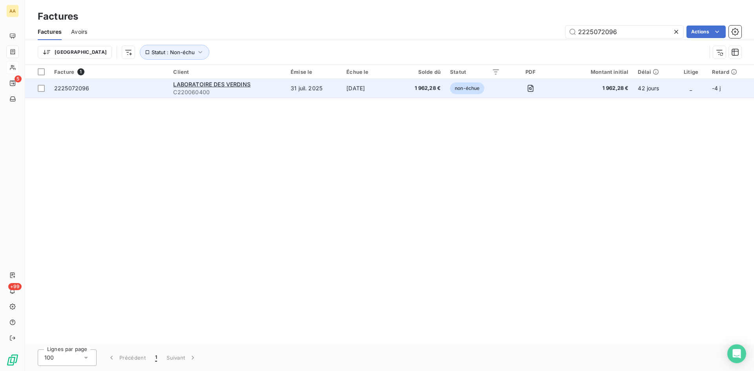
type input "2225072096"
click at [213, 89] on span "C220060400" at bounding box center [227, 92] width 108 height 8
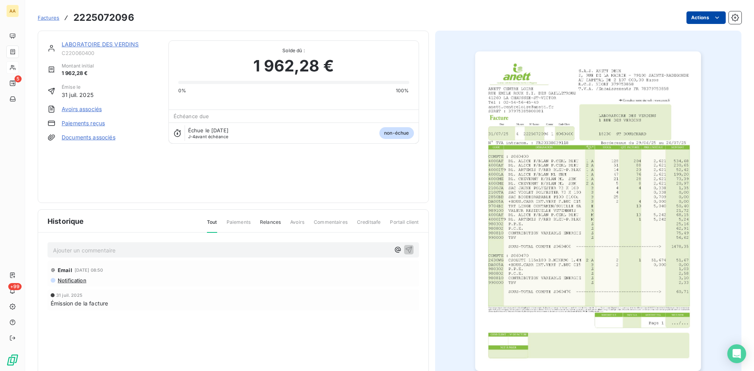
click at [700, 19] on html "AA 5 +99 Factures 2225072096 Actions LABORATOIRE DES VERDINS C220060400 Montant…" at bounding box center [377, 185] width 754 height 371
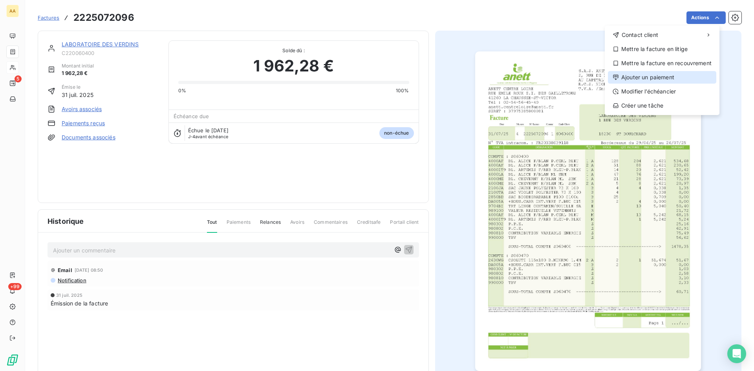
click at [668, 74] on div "Ajouter un paiement" at bounding box center [662, 77] width 108 height 13
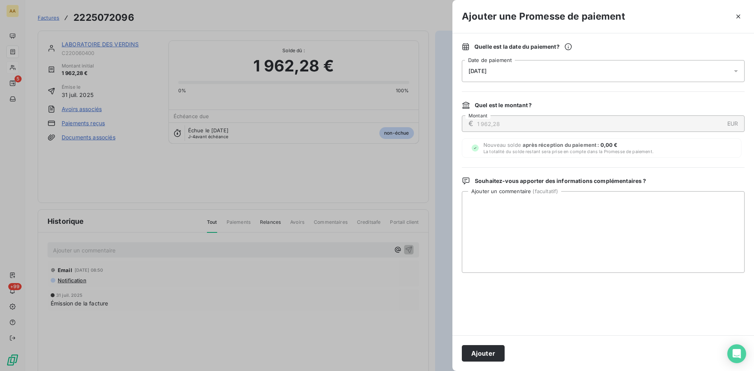
click at [515, 69] on div "[DATE]" at bounding box center [603, 71] width 283 height 22
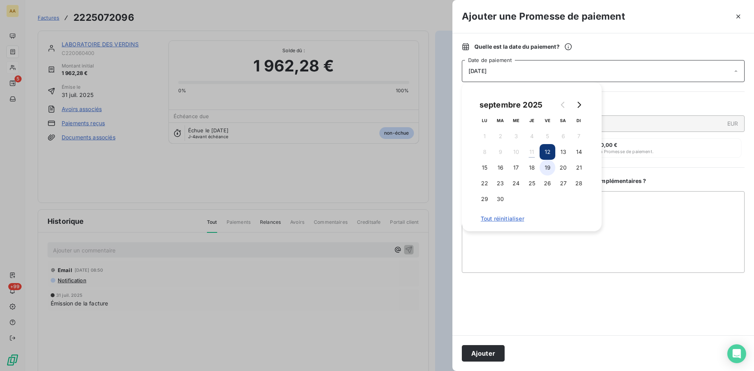
click at [546, 166] on button "19" at bounding box center [547, 168] width 16 height 16
drag, startPoint x: 490, startPoint y: 349, endPoint x: 443, endPoint y: 322, distance: 53.9
click at [489, 349] on button "Ajouter" at bounding box center [483, 353] width 43 height 16
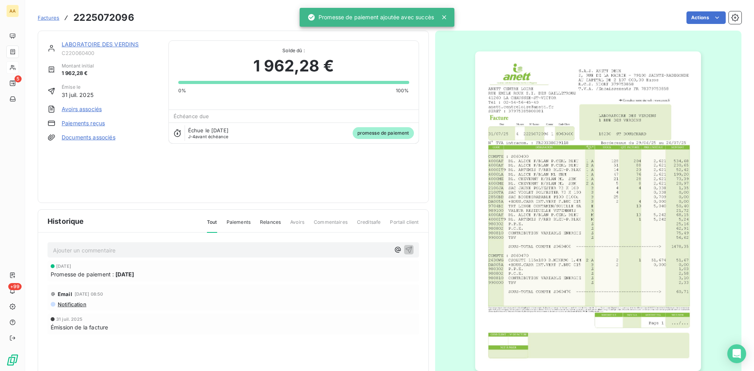
click at [226, 251] on p "Ajouter un commentaire ﻿" at bounding box center [221, 250] width 337 height 10
drag, startPoint x: 407, startPoint y: 247, endPoint x: 375, endPoint y: 240, distance: 33.0
click at [407, 247] on icon "button" at bounding box center [408, 249] width 7 height 7
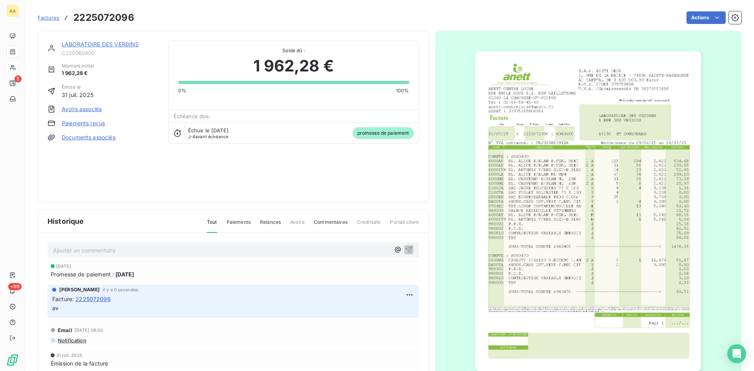
click at [128, 43] on link "LABORATOIRE DES VERDINS" at bounding box center [100, 44] width 77 height 7
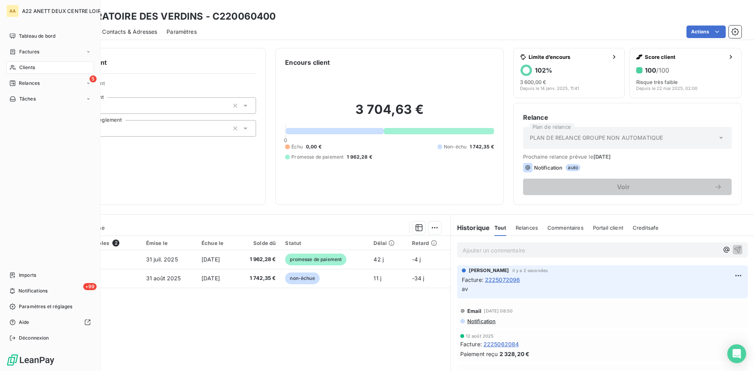
drag, startPoint x: 20, startPoint y: 68, endPoint x: 37, endPoint y: 61, distance: 17.9
click at [20, 68] on span "Clients" at bounding box center [27, 67] width 16 height 7
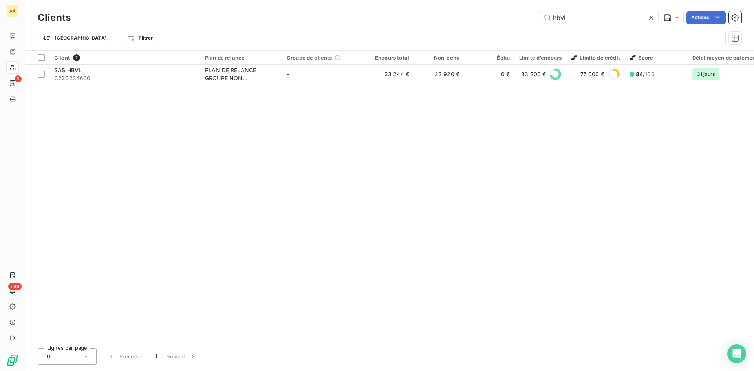
drag, startPoint x: 568, startPoint y: 20, endPoint x: 528, endPoint y: 20, distance: 39.7
click at [528, 20] on div "hbvl Actions" at bounding box center [410, 17] width 661 height 13
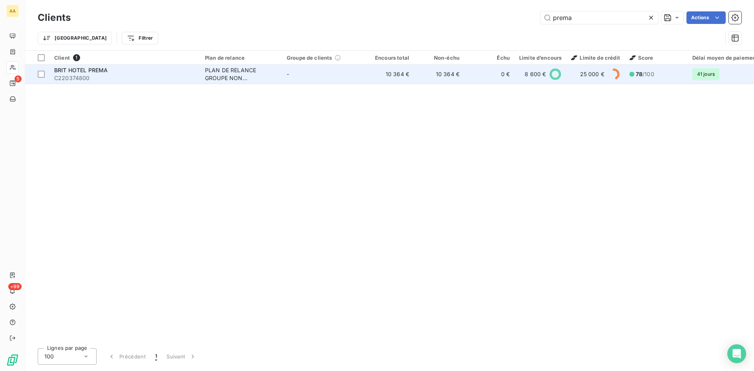
type input "prema"
click at [206, 77] on div "PLAN DE RELANCE GROUPE NON AUTOMATIQUE" at bounding box center [241, 74] width 72 height 16
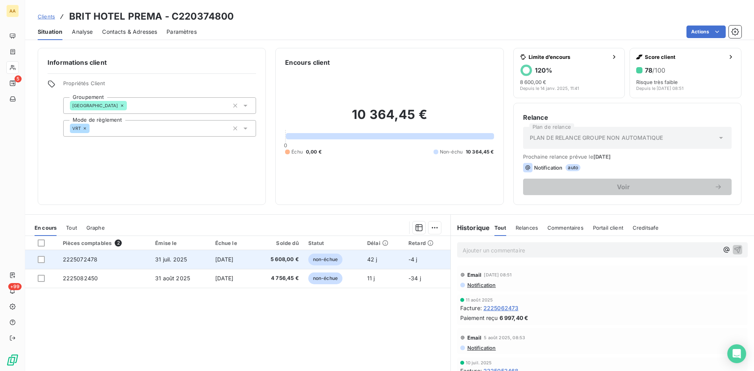
click at [79, 257] on span "2225072478" at bounding box center [80, 259] width 35 height 7
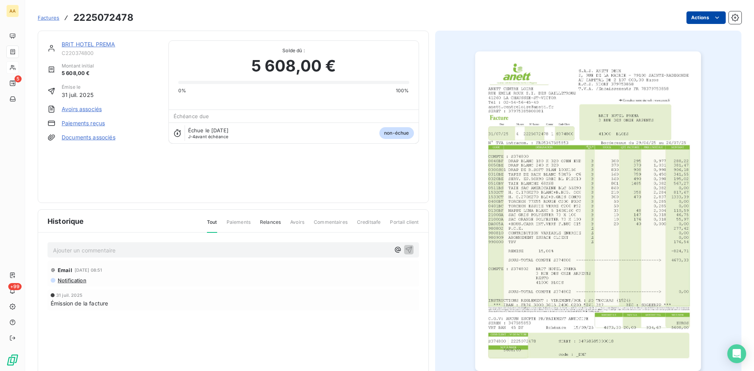
click at [696, 16] on html "AA 5 +99 Factures 2225072478 Actions BRIT HOTEL PREMA C220374800 Montant initia…" at bounding box center [377, 185] width 754 height 371
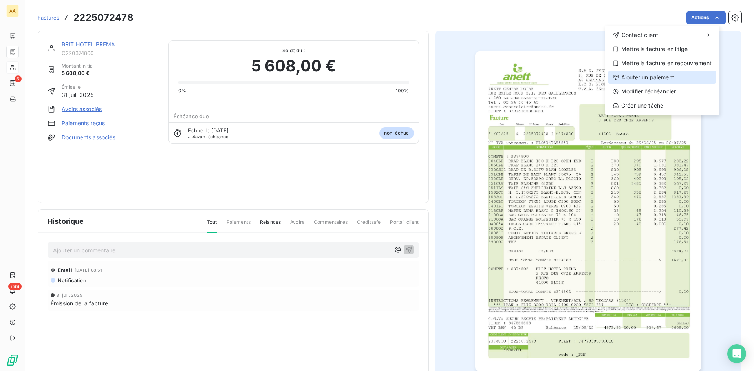
click at [652, 77] on div "Ajouter un paiement" at bounding box center [662, 77] width 108 height 13
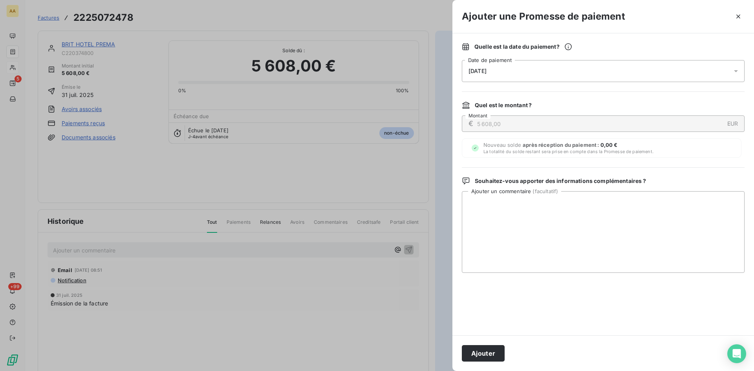
click at [533, 68] on div "[DATE]" at bounding box center [603, 71] width 283 height 22
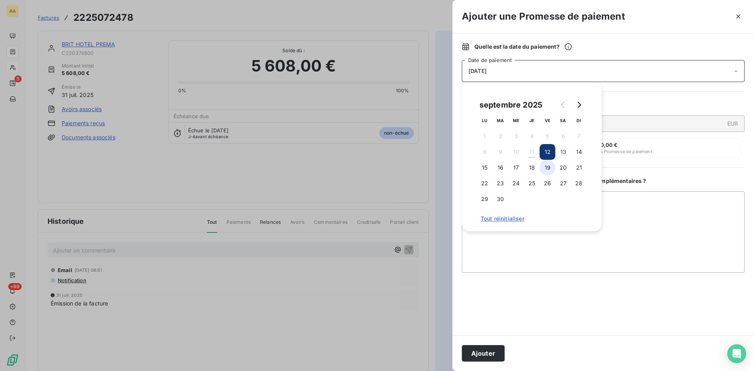
click at [544, 164] on button "19" at bounding box center [547, 168] width 16 height 16
click at [502, 349] on button "Ajouter" at bounding box center [483, 353] width 43 height 16
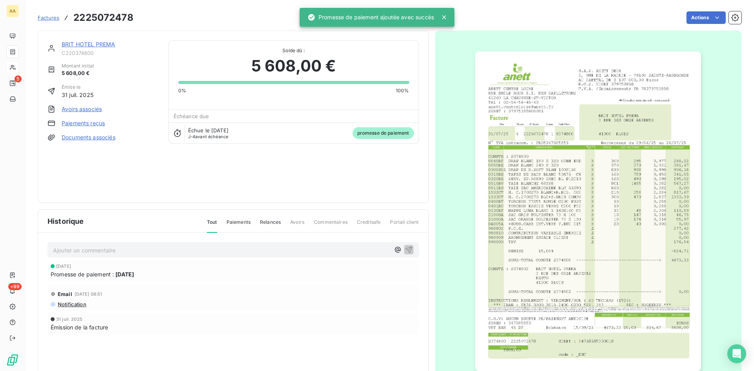
click at [302, 250] on p "Ajouter un commentaire ﻿" at bounding box center [221, 250] width 337 height 10
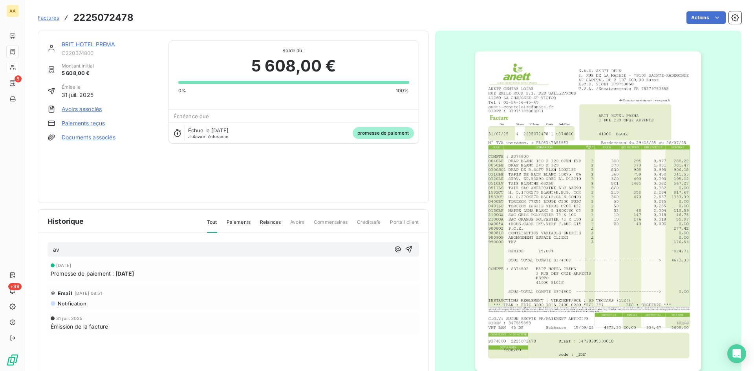
drag, startPoint x: 405, startPoint y: 248, endPoint x: 341, endPoint y: 142, distance: 124.4
click at [405, 246] on icon "button" at bounding box center [409, 249] width 8 height 8
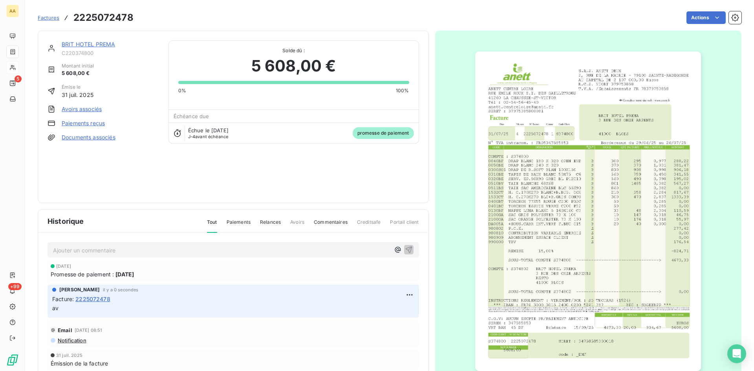
click at [101, 44] on link "BRIT HOTEL PREMA" at bounding box center [88, 44] width 53 height 7
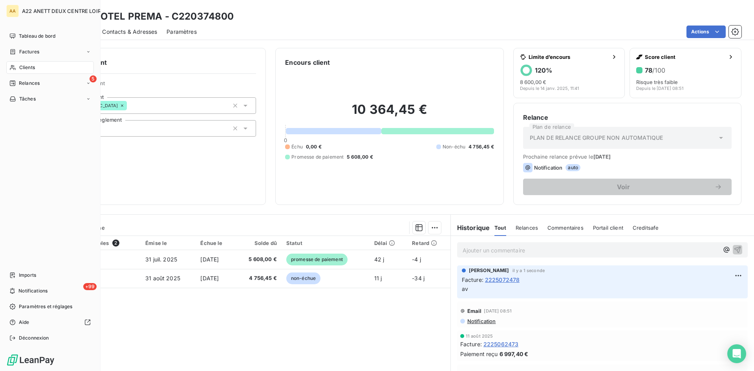
click at [18, 65] on div "Clients" at bounding box center [50, 67] width 88 height 13
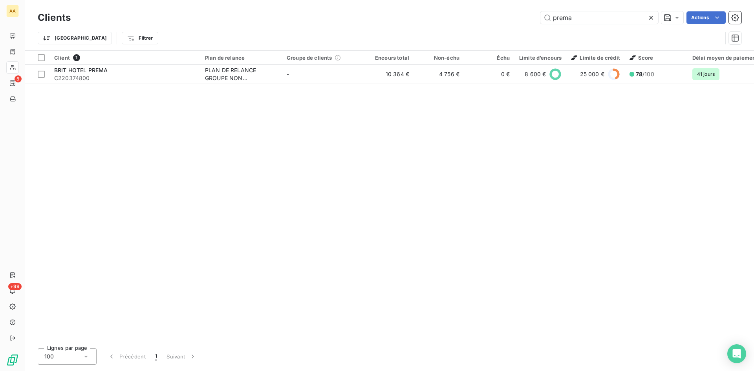
drag, startPoint x: 570, startPoint y: 21, endPoint x: 515, endPoint y: 30, distance: 56.1
click at [515, 30] on div "Clients prema Actions Trier Filtrer" at bounding box center [390, 29] width 704 height 41
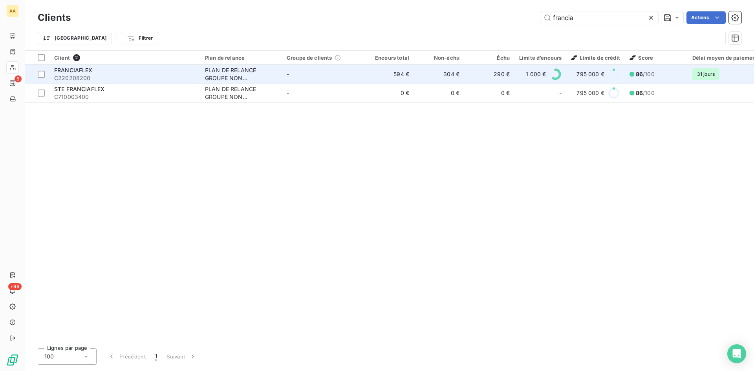
type input "francia"
click at [224, 75] on div "PLAN DE RELANCE GROUPE NON AUTOMATIQUE" at bounding box center [241, 74] width 72 height 16
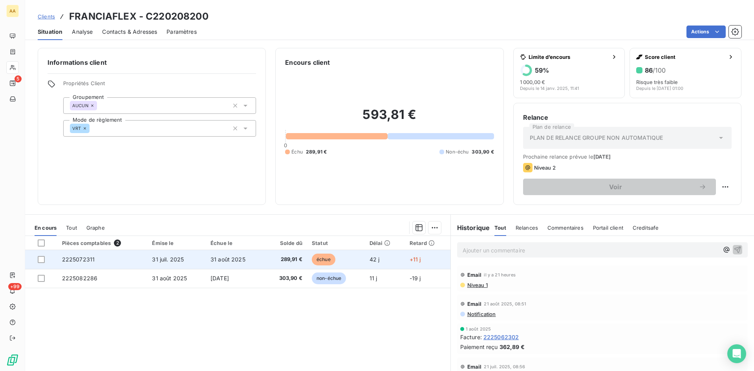
click at [81, 259] on span "2225072311" at bounding box center [78, 259] width 33 height 7
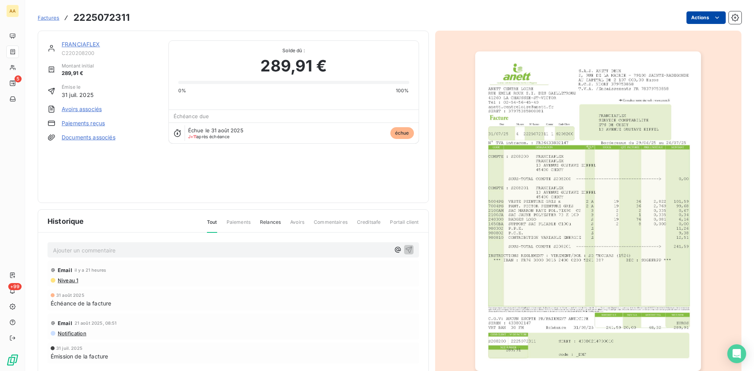
click at [711, 12] on html "AA 5 +99 Factures 2225072311 Actions FRANCIAFLEX C220208200 Montant initial 289…" at bounding box center [377, 185] width 754 height 371
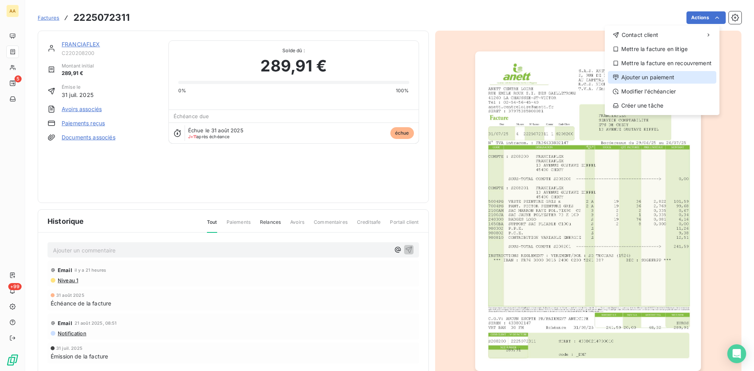
click at [668, 75] on div "Ajouter un paiement" at bounding box center [662, 77] width 108 height 13
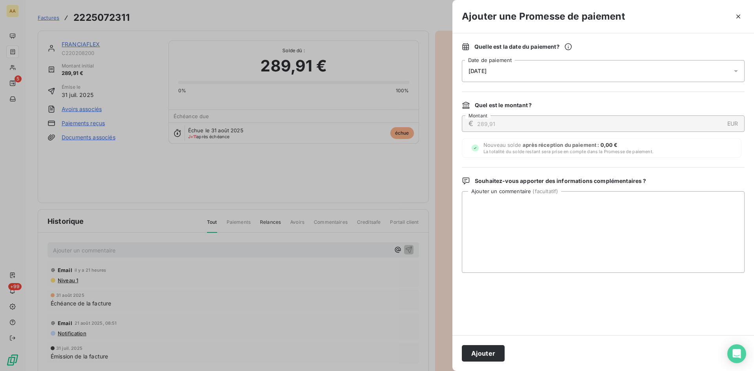
click at [504, 73] on div "[DATE]" at bounding box center [603, 71] width 283 height 22
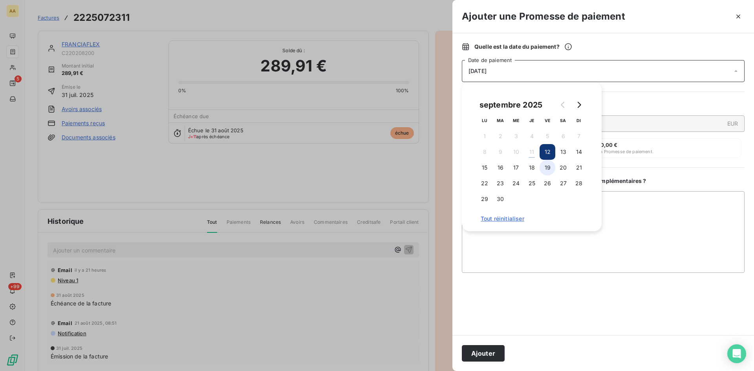
click at [547, 169] on button "19" at bounding box center [547, 168] width 16 height 16
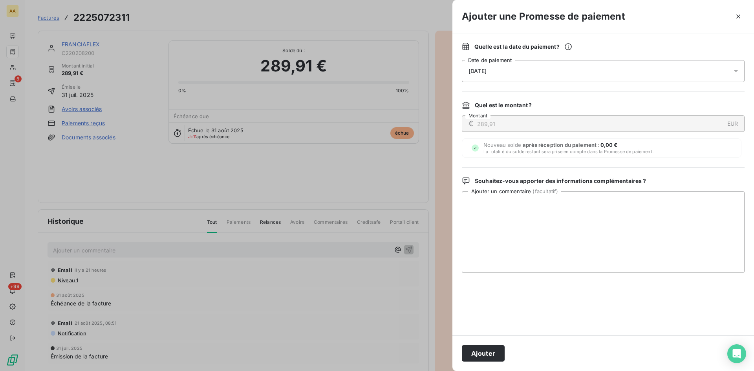
drag, startPoint x: 487, startPoint y: 358, endPoint x: 448, endPoint y: 325, distance: 51.3
click at [487, 353] on button "Ajouter" at bounding box center [483, 353] width 43 height 16
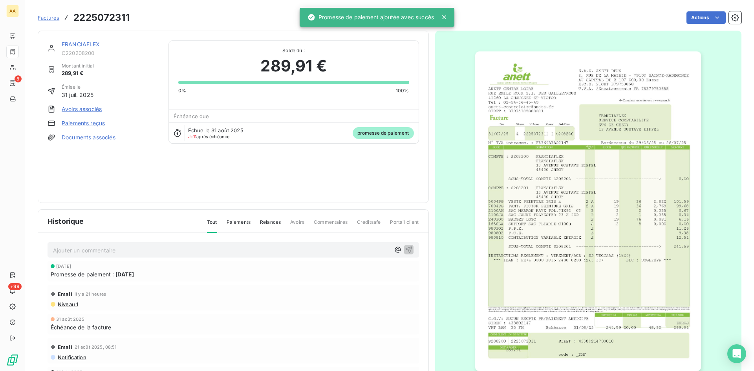
drag, startPoint x: 201, startPoint y: 252, endPoint x: 190, endPoint y: 247, distance: 12.7
click at [201, 251] on p "Ajouter un commentaire ﻿" at bounding box center [221, 250] width 337 height 10
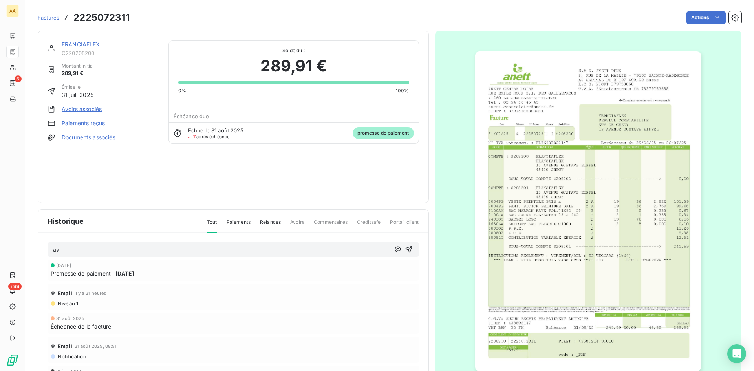
drag, startPoint x: 402, startPoint y: 249, endPoint x: 351, endPoint y: 220, distance: 58.7
click at [405, 248] on icon "button" at bounding box center [408, 249] width 7 height 7
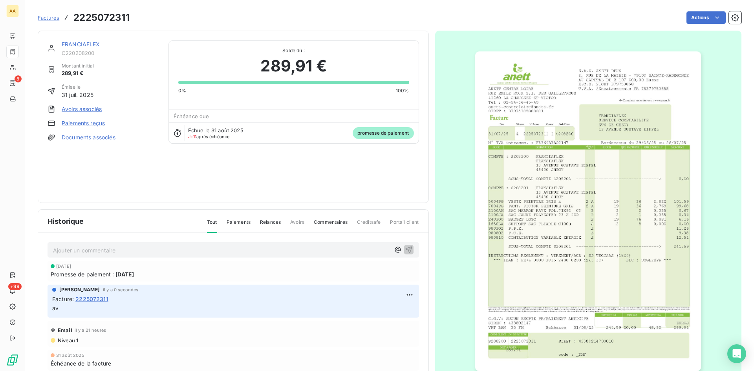
click at [93, 43] on link "FRANCIAFLEX" at bounding box center [81, 44] width 38 height 7
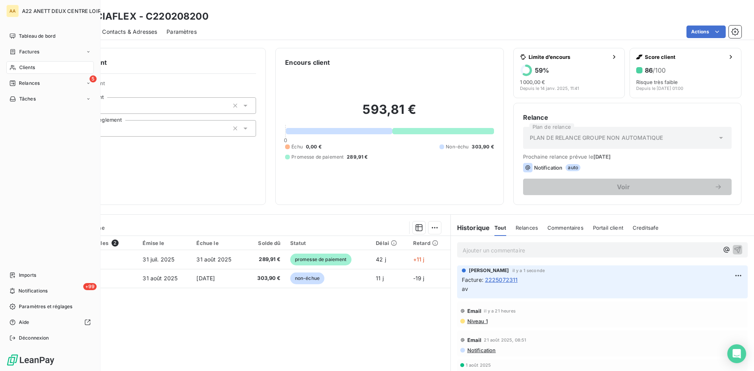
click at [28, 53] on span "Factures" at bounding box center [29, 51] width 20 height 7
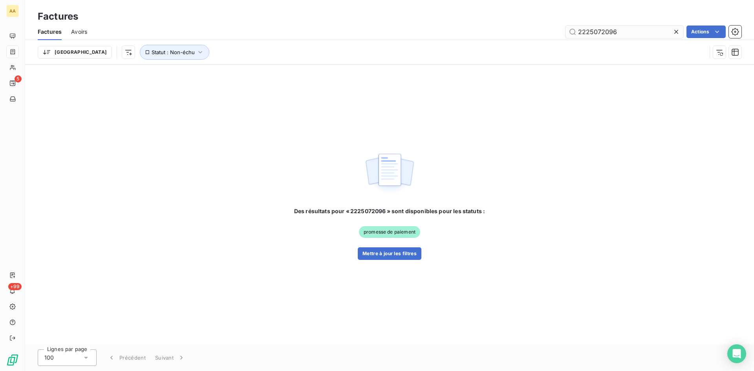
drag, startPoint x: 624, startPoint y: 34, endPoint x: 598, endPoint y: 28, distance: 27.0
click at [597, 28] on input "2225072096" at bounding box center [624, 32] width 118 height 13
type input "2225052333"
click at [382, 253] on button "Mettre à jour les filtres" at bounding box center [390, 253] width 64 height 13
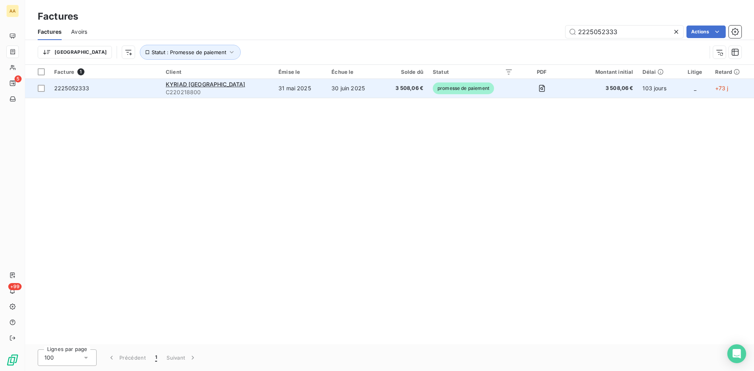
click at [192, 88] on div "KYRIAD [GEOGRAPHIC_DATA]" at bounding box center [217, 84] width 103 height 8
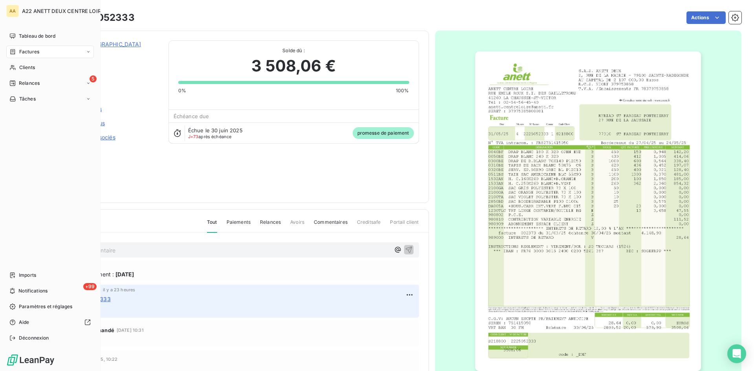
click at [21, 54] on span "Factures" at bounding box center [29, 51] width 20 height 7
click at [26, 51] on span "Factures" at bounding box center [29, 51] width 20 height 7
click at [22, 51] on span "Factures" at bounding box center [29, 51] width 20 height 7
click at [22, 70] on span "Clients" at bounding box center [27, 67] width 16 height 7
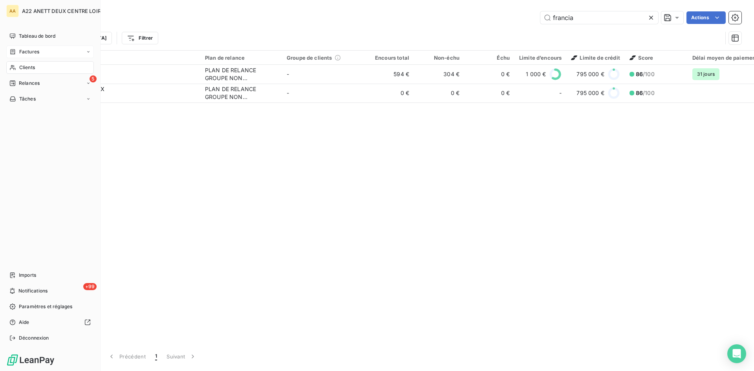
click at [24, 51] on span "Factures" at bounding box center [29, 51] width 20 height 7
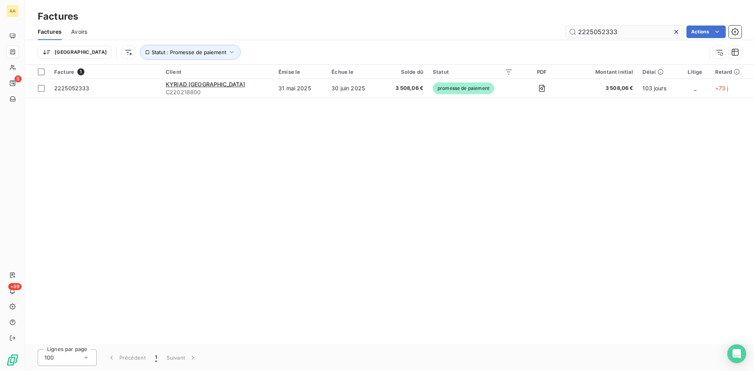
drag, startPoint x: 618, startPoint y: 33, endPoint x: 595, endPoint y: 32, distance: 22.8
click at [595, 32] on input "2225052333" at bounding box center [624, 32] width 118 height 13
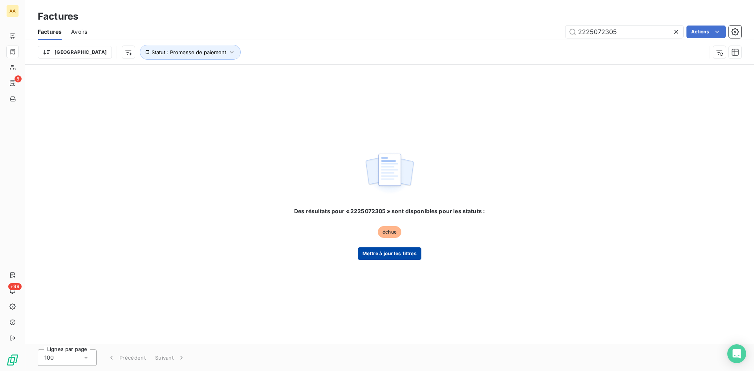
type input "2225072305"
click at [373, 256] on button "Mettre à jour les filtres" at bounding box center [390, 253] width 64 height 13
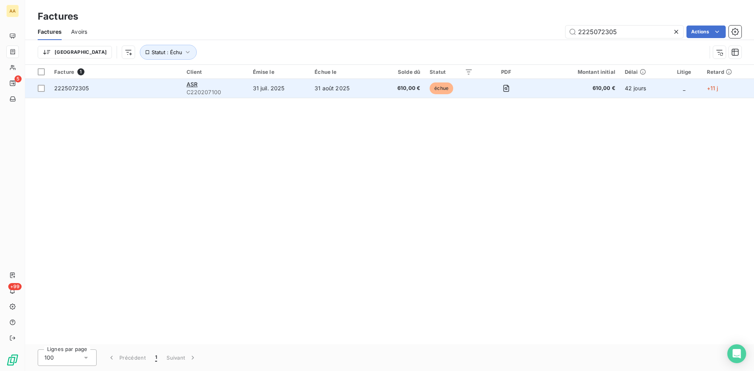
click at [211, 90] on span "C220207100" at bounding box center [214, 92] width 57 height 8
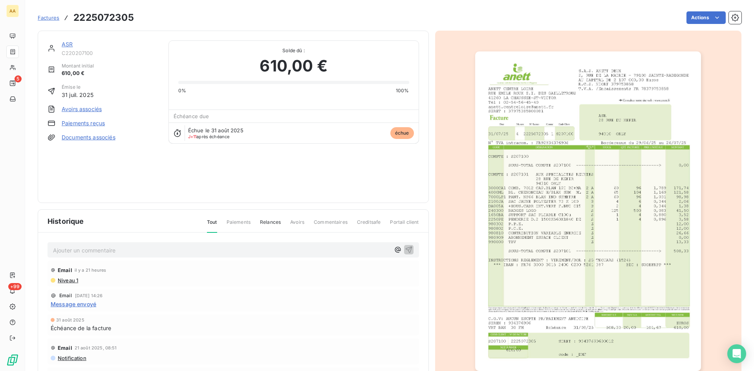
click at [68, 42] on link "ASR" at bounding box center [67, 44] width 11 height 7
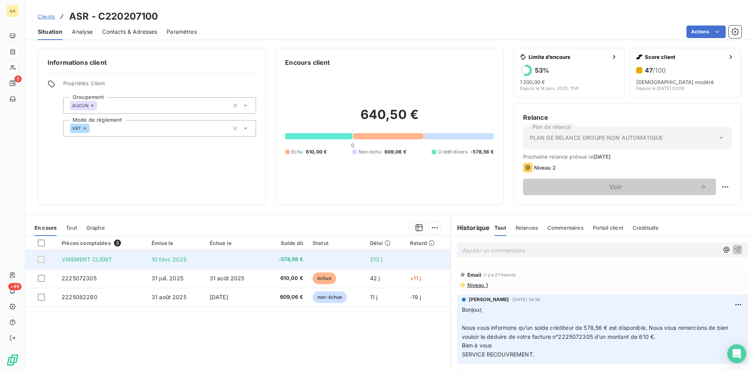
click at [87, 259] on span "VIREMENT CLIENT" at bounding box center [87, 259] width 50 height 7
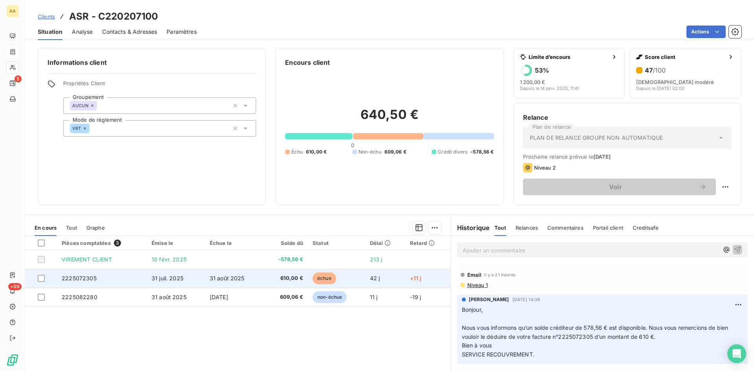
click at [86, 277] on span "2225072305" at bounding box center [79, 278] width 35 height 7
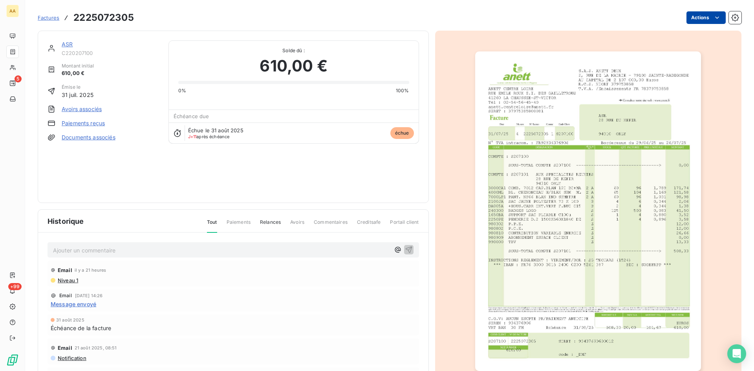
click at [694, 16] on html "AA 5 +99 Factures 2225072305 Actions ASR C220207100 Montant initial 610,00 € Ém…" at bounding box center [377, 185] width 754 height 371
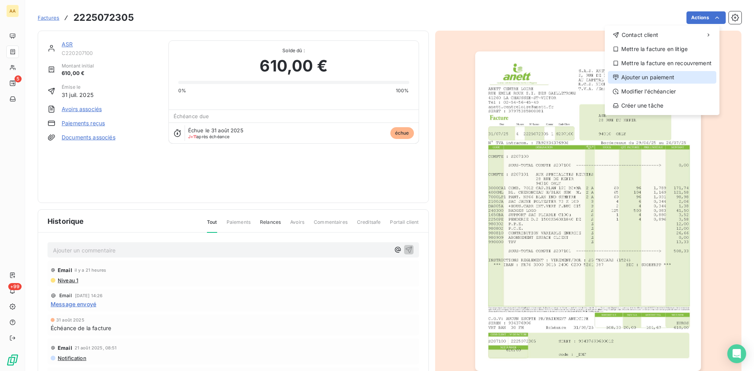
click at [644, 80] on div "Ajouter un paiement" at bounding box center [662, 77] width 108 height 13
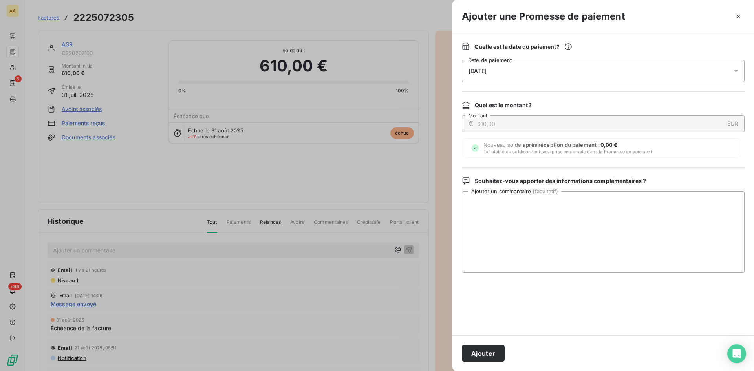
click at [515, 68] on div "[DATE]" at bounding box center [603, 71] width 283 height 22
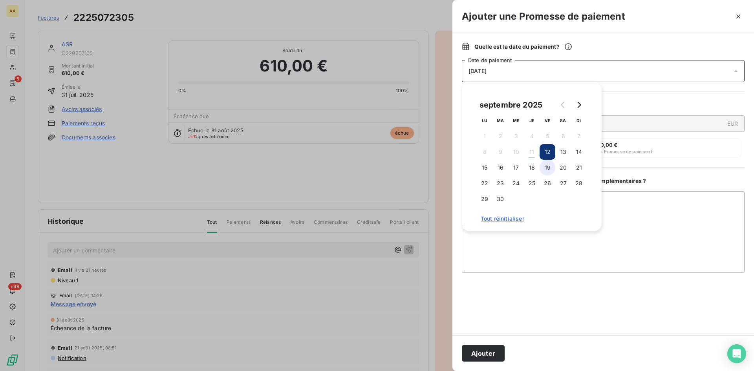
click at [549, 169] on button "19" at bounding box center [547, 168] width 16 height 16
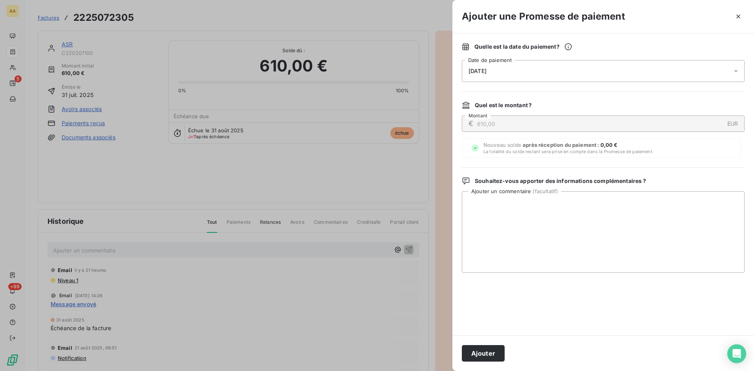
drag, startPoint x: 484, startPoint y: 351, endPoint x: 309, endPoint y: 250, distance: 201.3
click at [476, 345] on button "Ajouter" at bounding box center [483, 353] width 43 height 16
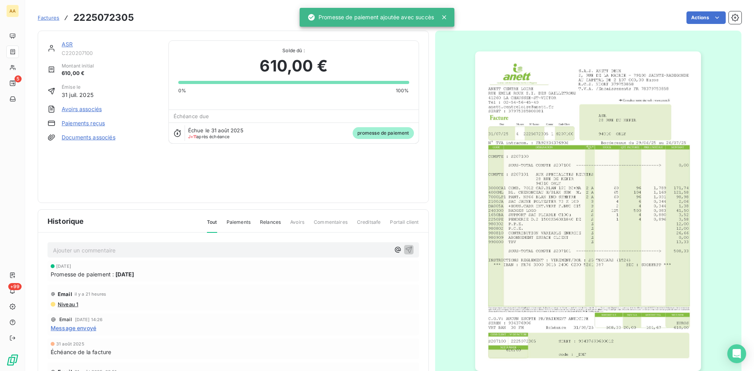
click at [284, 247] on p "Ajouter un commentaire ﻿" at bounding box center [221, 250] width 337 height 10
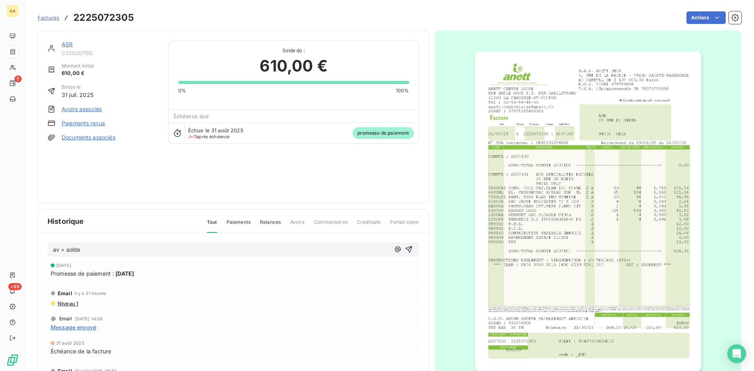
click at [65, 45] on link "ASR" at bounding box center [67, 44] width 11 height 7
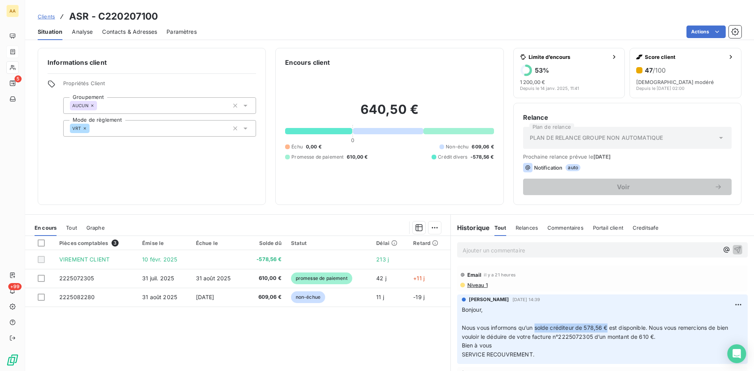
drag, startPoint x: 605, startPoint y: 329, endPoint x: 532, endPoint y: 325, distance: 73.5
click at [532, 325] on span "Nous vous informons qu’un solde créditeur de 578,56 € est disponible. Nous vous…" at bounding box center [596, 332] width 268 height 16
copy span "solde créditeur de 578,56 €"
click at [493, 251] on p "Ajouter un commentaire ﻿" at bounding box center [590, 250] width 256 height 10
click at [466, 248] on span "av + solde créditeur de 578,56 €" at bounding box center [505, 249] width 86 height 7
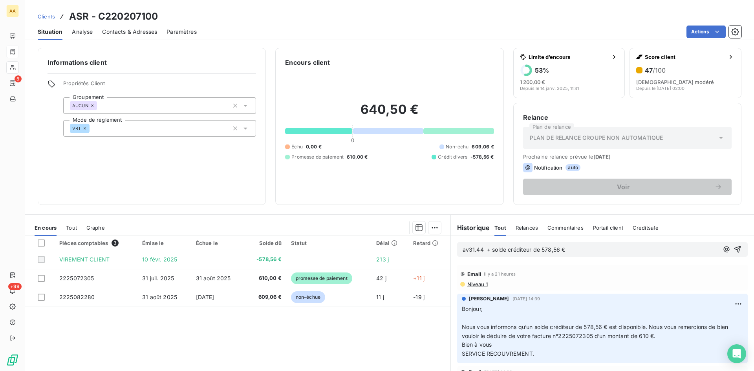
click at [466, 247] on span "av31.44 + solde créditeur de 578,56 €" at bounding box center [513, 249] width 103 height 7
click at [733, 247] on icon "button" at bounding box center [737, 249] width 8 height 8
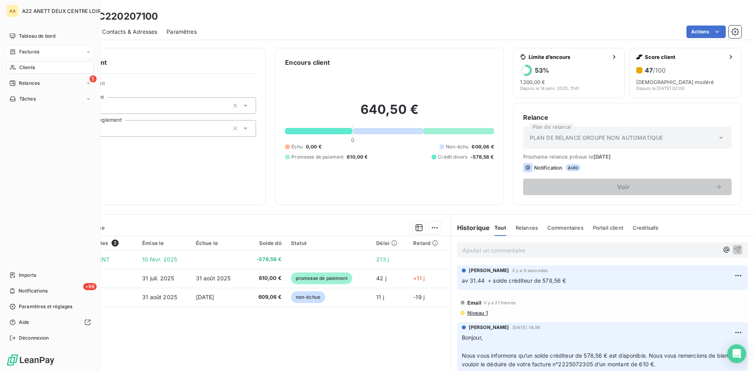
click at [22, 49] on span "Factures" at bounding box center [29, 51] width 20 height 7
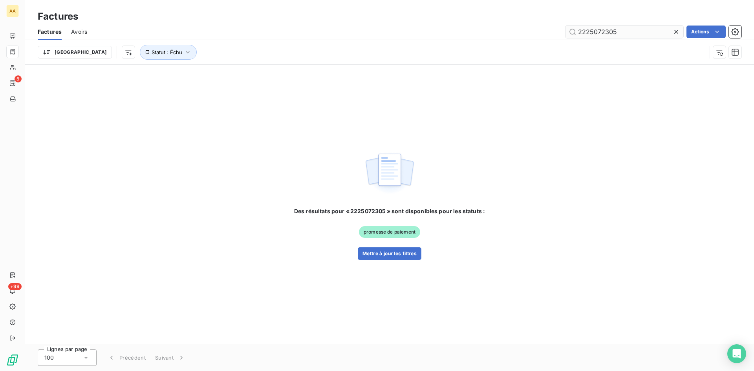
drag, startPoint x: 616, startPoint y: 31, endPoint x: 601, endPoint y: 31, distance: 14.1
click at [601, 31] on input "2225072305" at bounding box center [624, 32] width 118 height 13
type input "2225072459"
click at [384, 252] on button "Mettre à jour les filtres" at bounding box center [390, 253] width 64 height 13
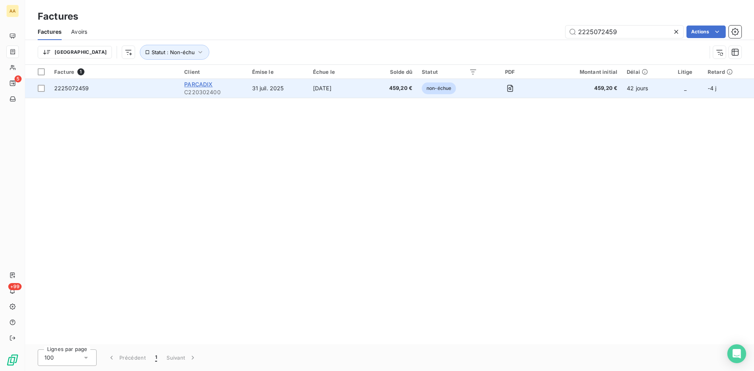
click at [192, 85] on span "PARCADIX" at bounding box center [198, 84] width 28 height 7
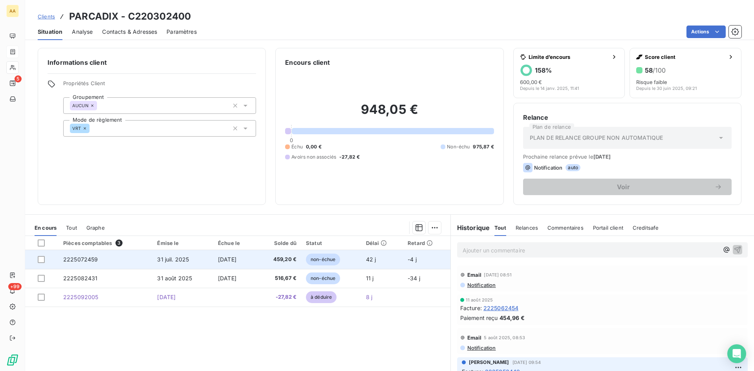
click at [84, 260] on span "2225072459" at bounding box center [80, 259] width 35 height 7
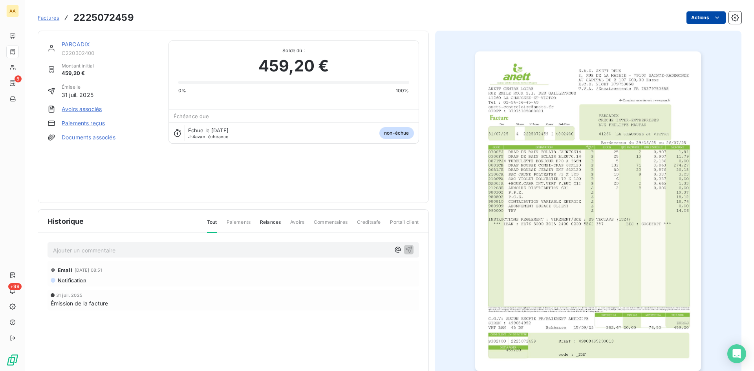
click at [711, 13] on html "AA 5 +99 Factures 2225072459 Actions PARCADIX C220302400 Montant initial 459,20…" at bounding box center [377, 185] width 754 height 371
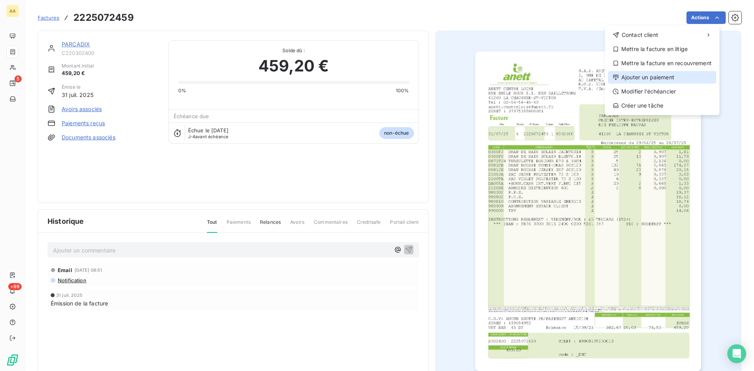
click at [662, 75] on div "Ajouter un paiement" at bounding box center [662, 77] width 108 height 13
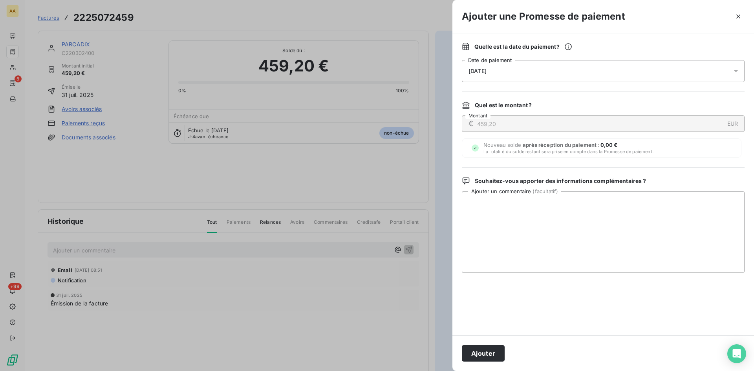
click at [540, 75] on div "[DATE]" at bounding box center [603, 71] width 283 height 22
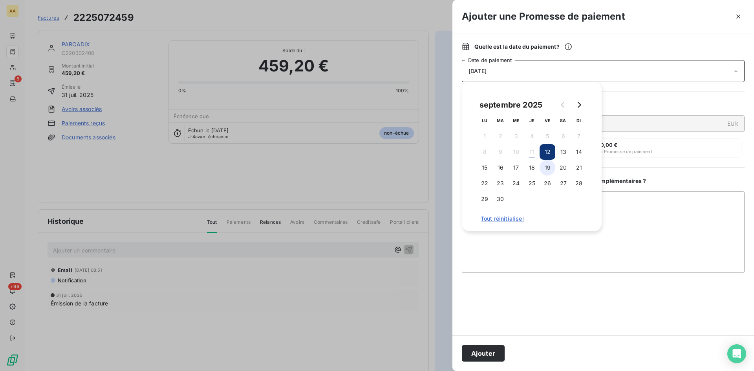
click at [550, 168] on button "19" at bounding box center [547, 168] width 16 height 16
click at [487, 350] on button "Ajouter" at bounding box center [483, 353] width 43 height 16
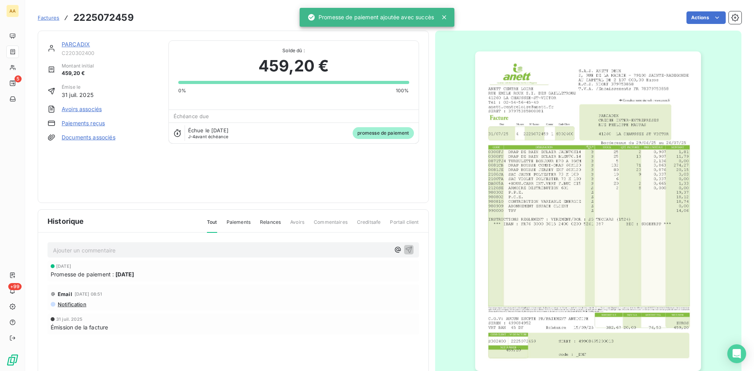
click at [293, 249] on p "Ajouter un commentaire ﻿" at bounding box center [221, 250] width 337 height 10
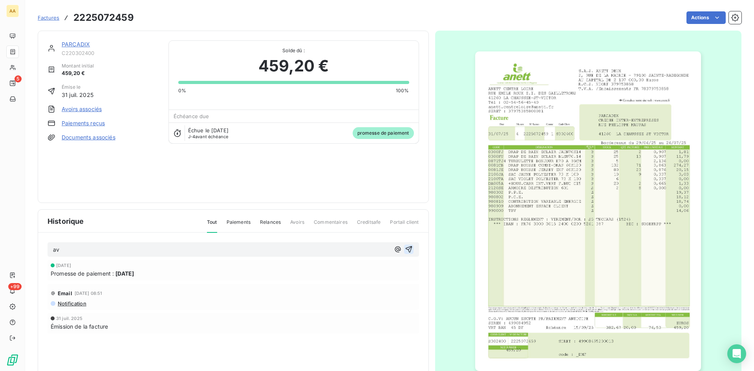
click at [408, 249] on icon "button" at bounding box center [408, 249] width 7 height 7
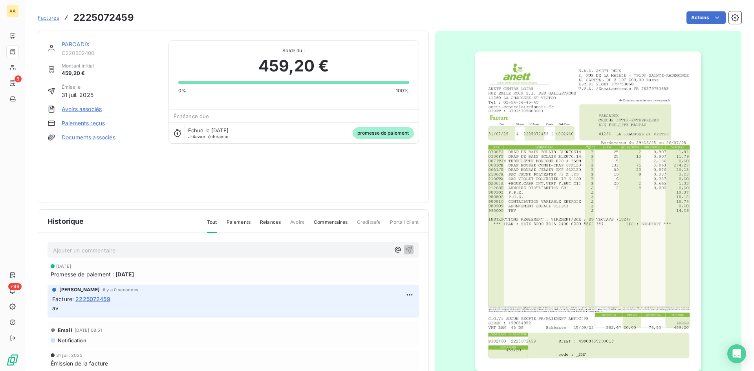
click at [66, 42] on link "PARCADIX" at bounding box center [76, 44] width 28 height 7
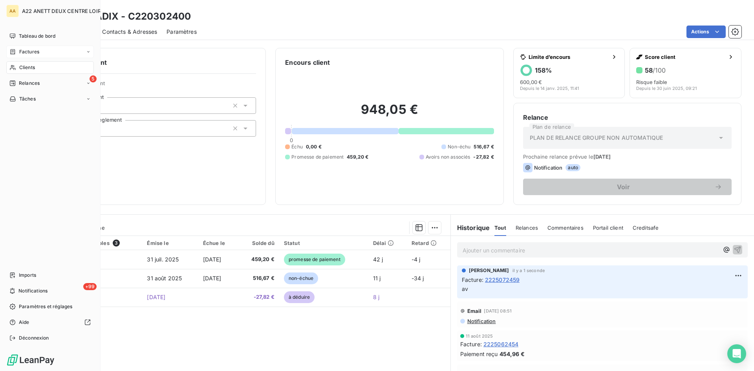
click at [16, 51] on icon at bounding box center [12, 52] width 7 height 6
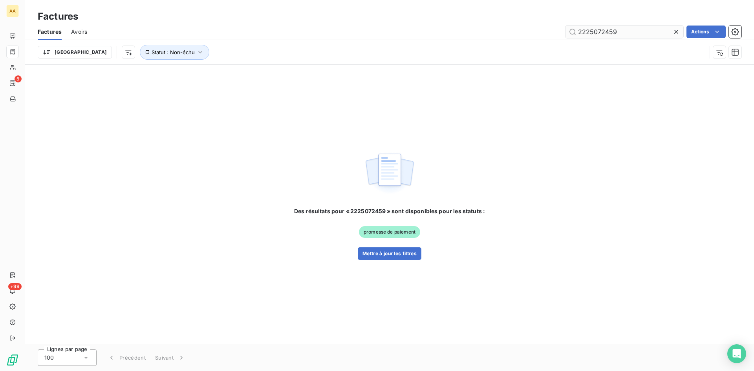
drag, startPoint x: 607, startPoint y: 33, endPoint x: 598, endPoint y: 26, distance: 11.7
click at [597, 26] on input "2225072459" at bounding box center [624, 32] width 118 height 13
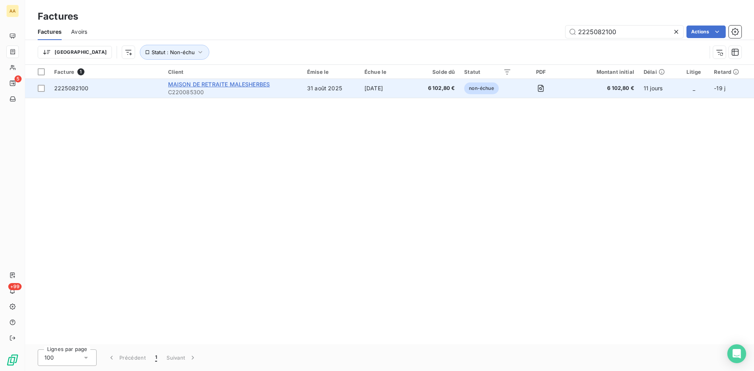
type input "2225082100"
click at [208, 84] on span "MAISON DE RETRAITE MALESHERBES" at bounding box center [219, 84] width 102 height 7
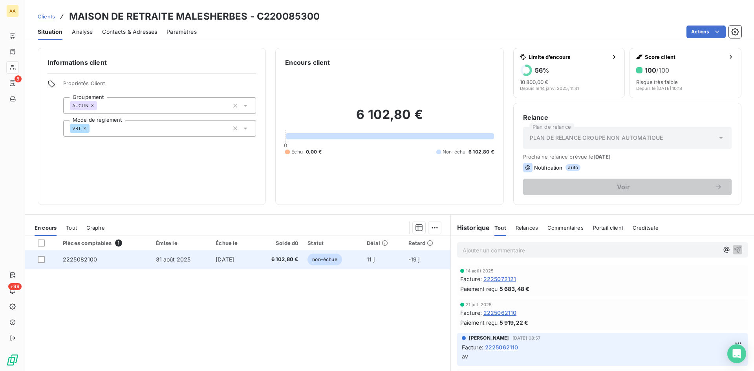
click at [85, 260] on span "2225082100" at bounding box center [80, 259] width 35 height 7
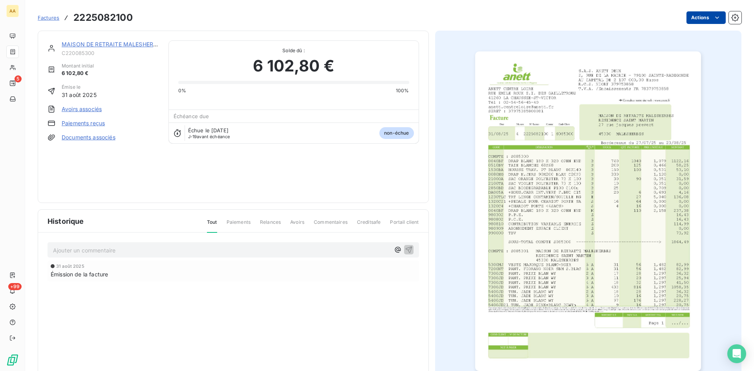
click at [698, 18] on html "AA 5 +99 Factures 2225082100 Actions MAISON DE RETRAITE MALESHERBES C220085300 …" at bounding box center [377, 185] width 754 height 371
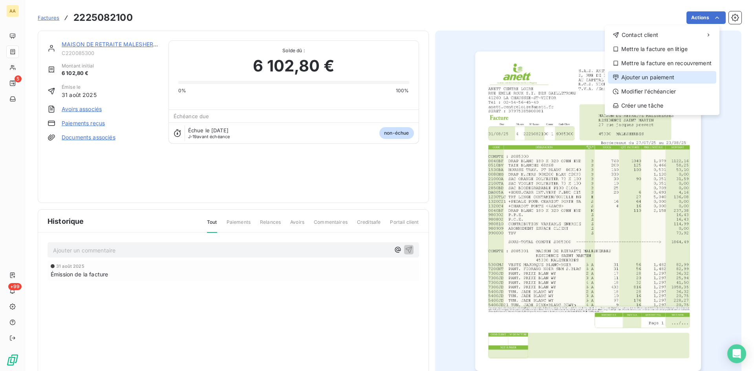
click at [647, 78] on div "Ajouter un paiement" at bounding box center [662, 77] width 108 height 13
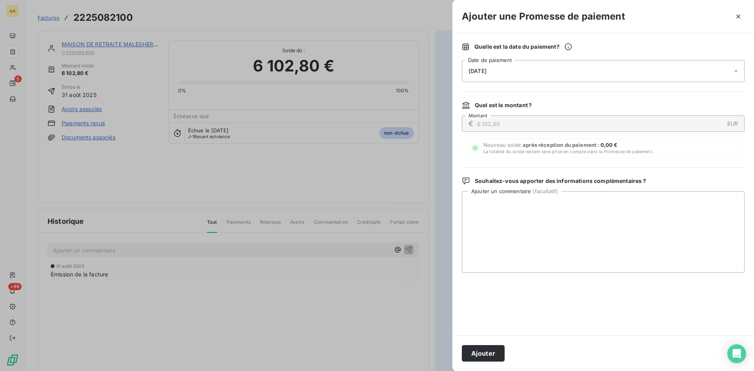
click at [508, 74] on div "[DATE]" at bounding box center [603, 71] width 283 height 22
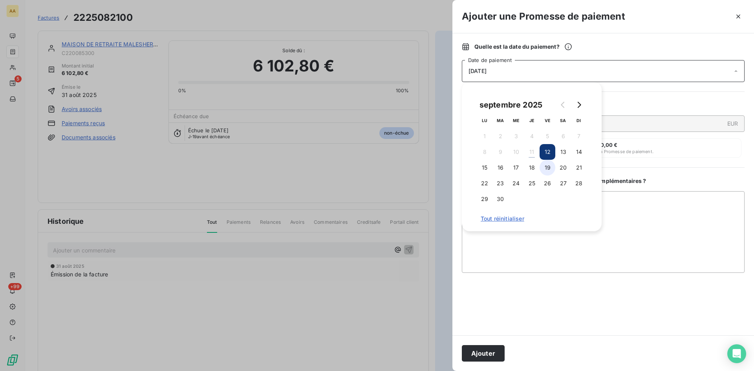
click at [546, 168] on button "19" at bounding box center [547, 168] width 16 height 16
click at [497, 353] on button "Ajouter" at bounding box center [483, 353] width 43 height 16
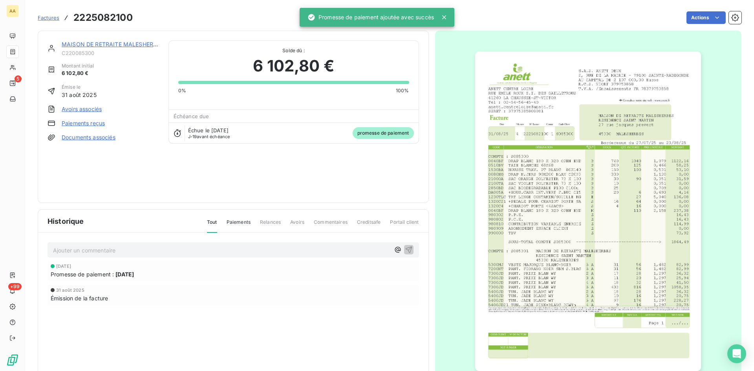
click at [295, 251] on p "Ajouter un commentaire ﻿" at bounding box center [221, 250] width 337 height 10
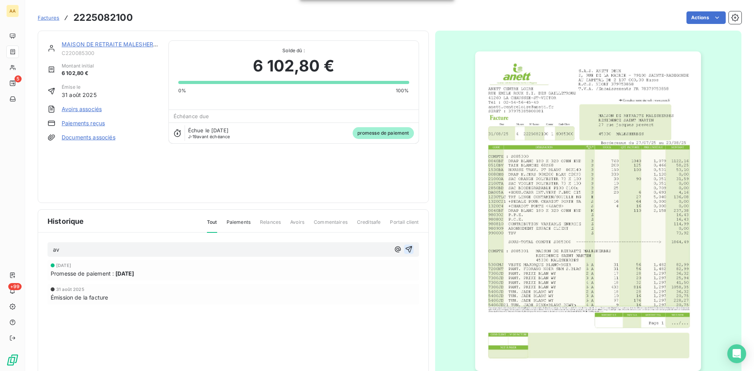
click at [405, 250] on icon "button" at bounding box center [409, 249] width 8 height 8
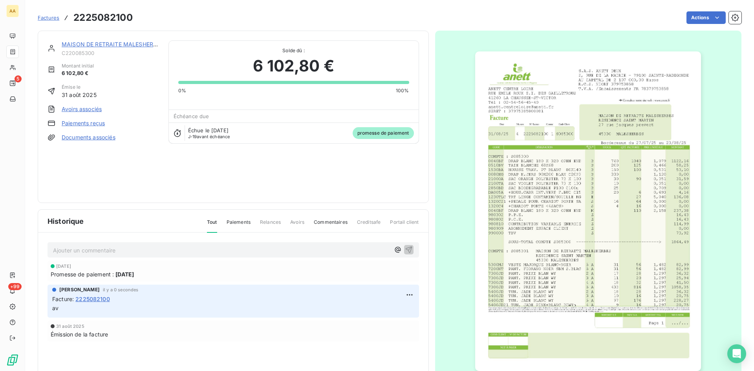
click at [129, 44] on link "MAISON DE RETRAITE MALESHERBES" at bounding box center [113, 44] width 102 height 7
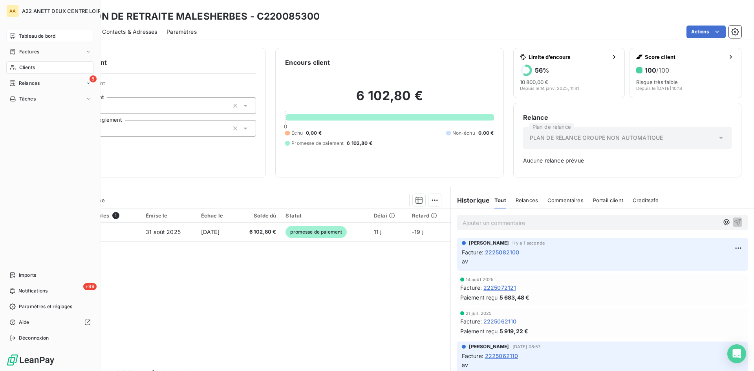
click at [26, 37] on span "Tableau de bord" at bounding box center [37, 36] width 37 height 7
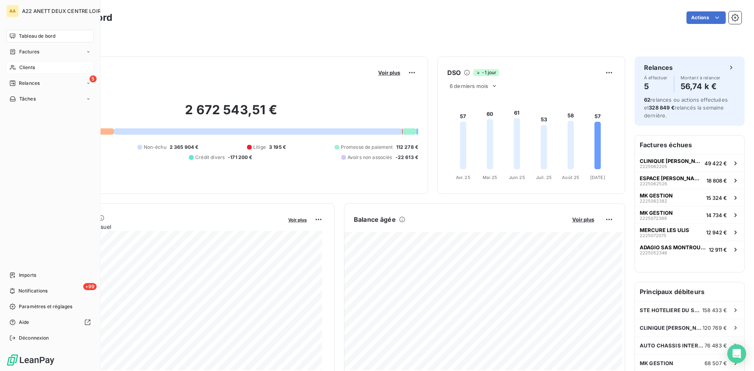
drag, startPoint x: 29, startPoint y: 67, endPoint x: 37, endPoint y: 63, distance: 9.5
click at [29, 67] on span "Clients" at bounding box center [27, 67] width 16 height 7
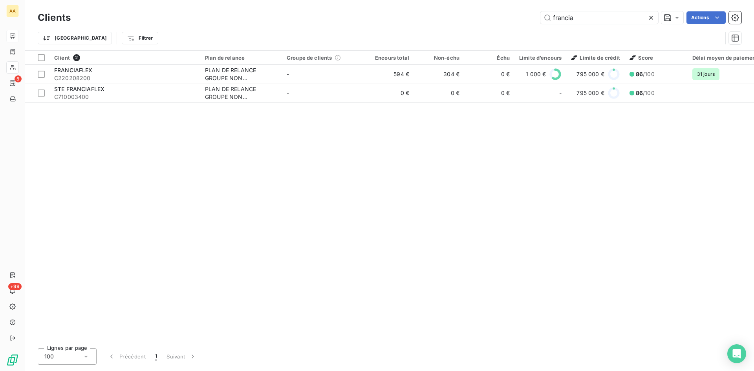
drag, startPoint x: 576, startPoint y: 19, endPoint x: 509, endPoint y: 19, distance: 67.5
click at [509, 19] on div "francia Actions" at bounding box center [410, 17] width 661 height 13
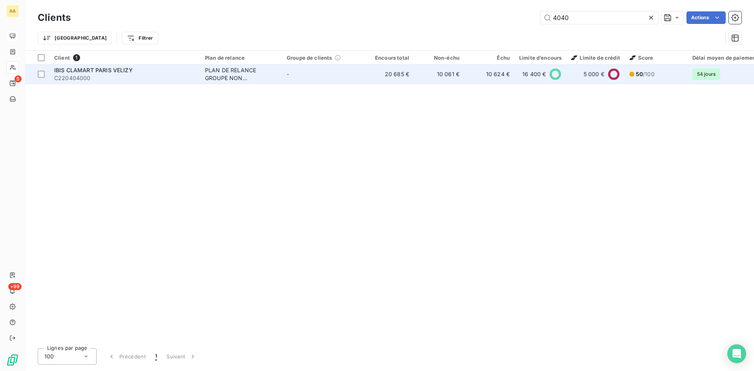
type input "4040"
click at [213, 71] on div "PLAN DE RELANCE GROUPE NON AUTOMATIQUE" at bounding box center [241, 74] width 72 height 16
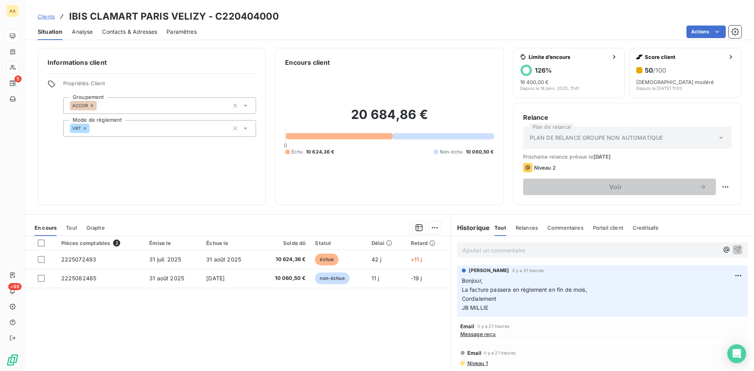
click at [476, 255] on div "Ajouter un commentaire ﻿" at bounding box center [602, 249] width 291 height 15
click at [468, 247] on p "Ajouter un commentaire ﻿" at bounding box center [590, 250] width 256 height 10
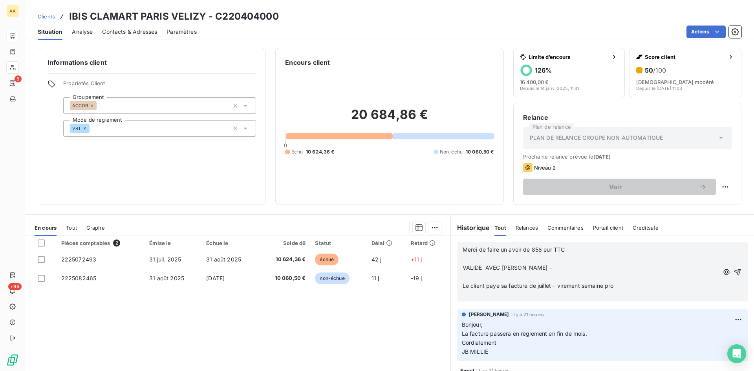
click at [578, 250] on p "Merci de faire un avoir de 858 eur TTC" at bounding box center [590, 249] width 256 height 9
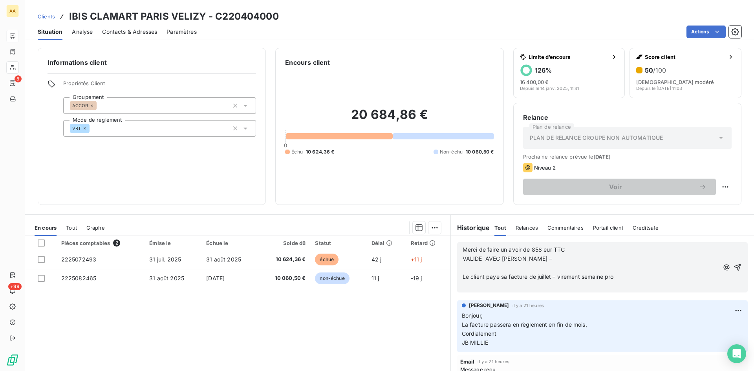
click at [524, 256] on p "VALIDE AVEC [PERSON_NAME] –" at bounding box center [590, 258] width 256 height 9
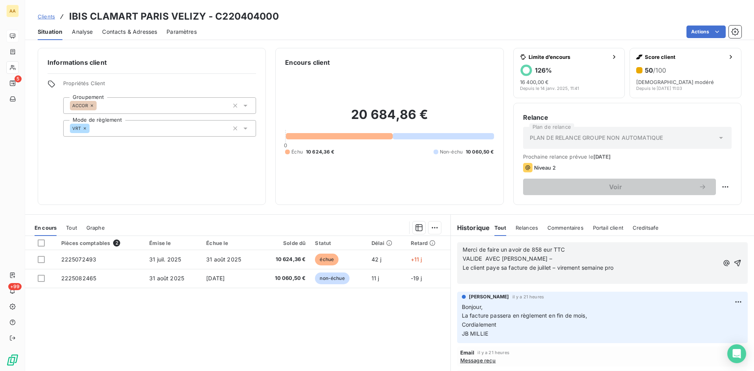
click at [622, 266] on p "Le client paye sa facture de juillet – virement semaine pro" at bounding box center [590, 267] width 256 height 9
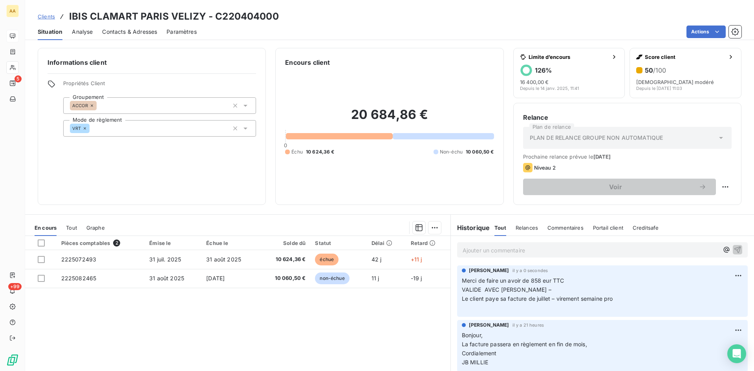
click at [617, 298] on p "Merci de faire un avoir de 858 eur TTC VALIDE AVEC [PERSON_NAME] – Le client pa…" at bounding box center [602, 294] width 281 height 36
click at [723, 276] on html "AA 5 +99 Clients IBIS CLAMART PARIS VELIZY - C220404000 Situation Analyse Conta…" at bounding box center [377, 185] width 754 height 371
click at [702, 291] on div "Editer" at bounding box center [707, 293] width 44 height 13
click at [475, 314] on div "[PERSON_NAME] il y a 0 secondes Merci de faire un avoir de 858 eur TTC VALIDE A…" at bounding box center [602, 291] width 291 height 52
click at [722, 273] on html "AA 5 +99 Clients IBIS CLAMART PARIS VELIZY - C220404000 Situation Analyse Conta…" at bounding box center [377, 185] width 754 height 371
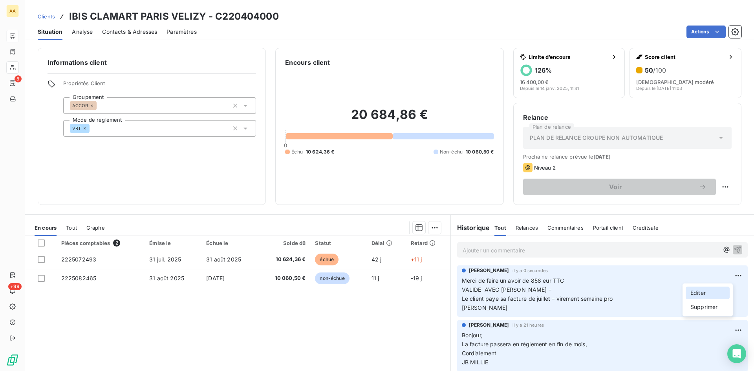
click at [699, 290] on div "Editer" at bounding box center [707, 293] width 44 height 13
click at [492, 310] on p "Merci de faire un avoir de 858 eur TTC VALIDE AVEC [PERSON_NAME] – Le client pa…" at bounding box center [597, 294] width 270 height 36
click at [538, 308] on p "Merci de faire un avoir de 858 eur TTC VALIDE AVEC [PERSON_NAME] – Le client pa…" at bounding box center [597, 294] width 270 height 36
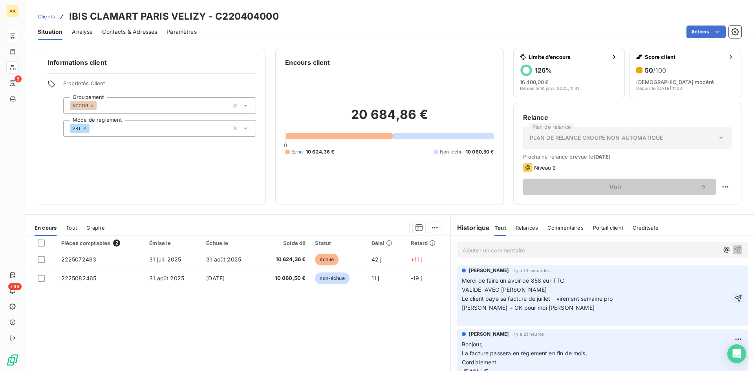
click at [734, 297] on icon "button" at bounding box center [738, 298] width 8 height 8
click at [471, 250] on p "Ajouter un commentaire ﻿" at bounding box center [590, 250] width 256 height 10
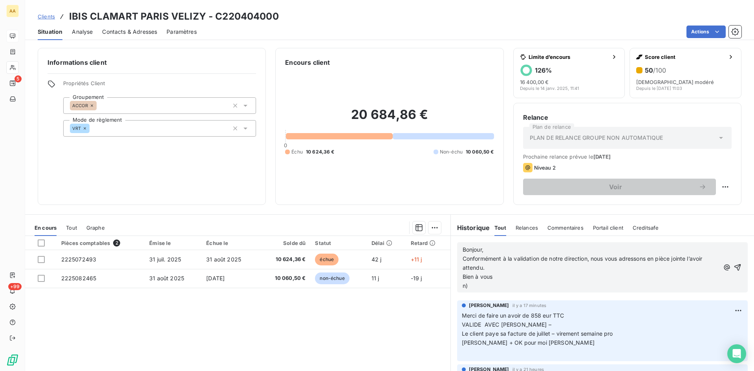
click at [484, 287] on p "n)" at bounding box center [590, 285] width 257 height 9
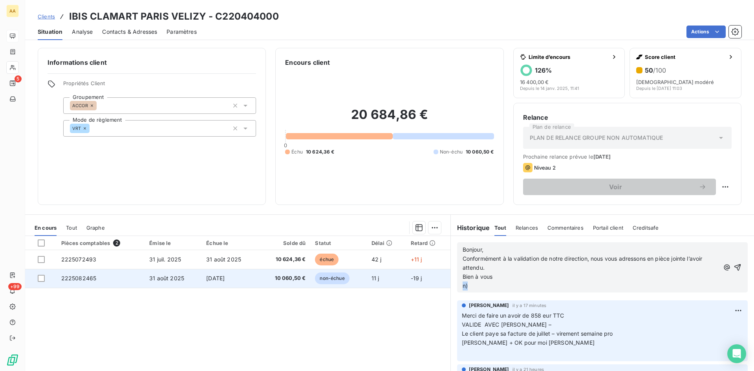
drag, startPoint x: 477, startPoint y: 287, endPoint x: 439, endPoint y: 287, distance: 38.5
click at [442, 287] on div "En cours Tout Graphe Pièces comptables 2 Émise le Échue le Solde dû Statut Déla…" at bounding box center [389, 312] width 729 height 196
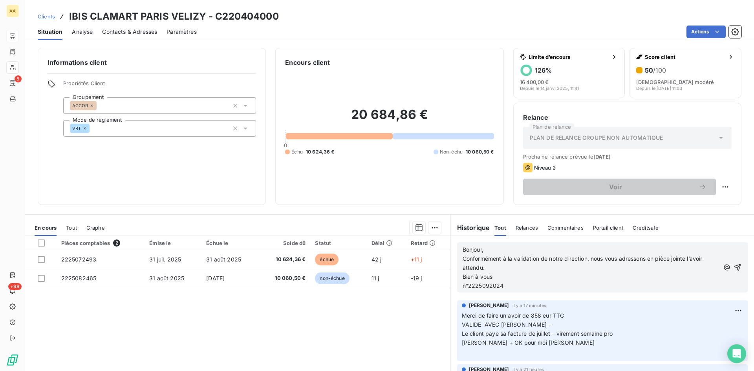
click at [733, 265] on icon "button" at bounding box center [737, 267] width 8 height 8
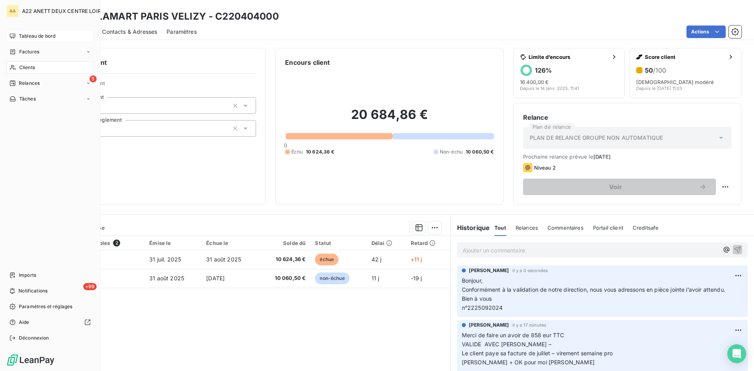
click at [29, 35] on span "Tableau de bord" at bounding box center [37, 36] width 37 height 7
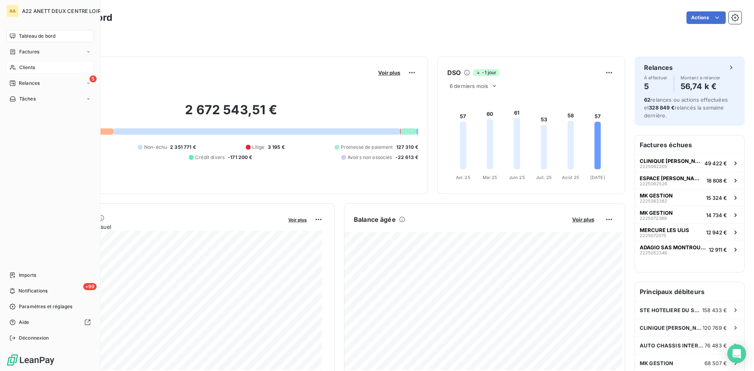
drag, startPoint x: 23, startPoint y: 65, endPoint x: 35, endPoint y: 64, distance: 12.6
click at [23, 64] on span "Clients" at bounding box center [27, 67] width 16 height 7
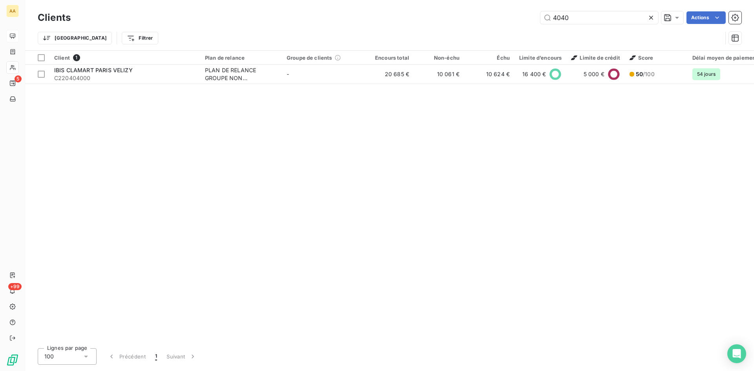
drag, startPoint x: 572, startPoint y: 19, endPoint x: 535, endPoint y: 22, distance: 36.2
click at [549, 18] on input "4040" at bounding box center [599, 17] width 118 height 13
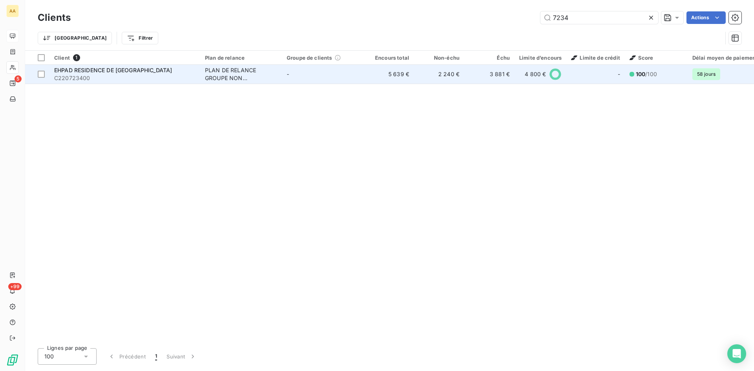
type input "7234"
click at [235, 73] on div "PLAN DE RELANCE GROUPE NON AUTOMATIQUE" at bounding box center [241, 74] width 72 height 16
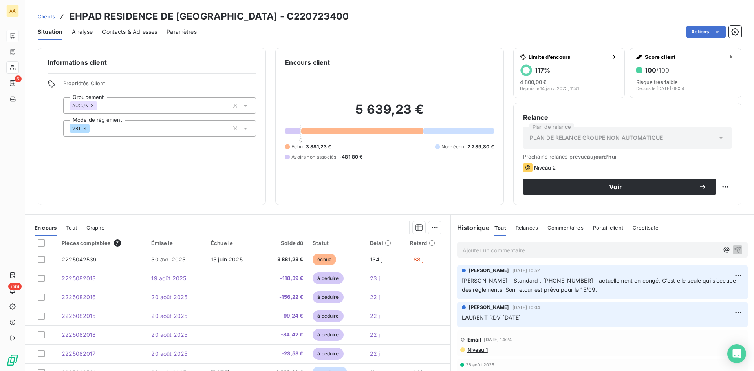
click at [472, 250] on p "Ajouter un commentaire ﻿" at bounding box center [590, 250] width 256 height 10
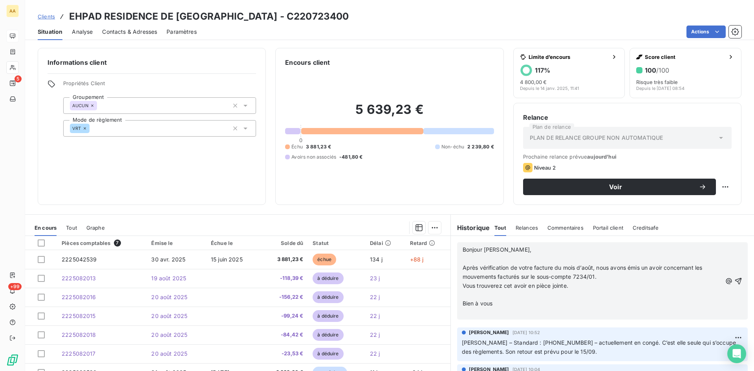
click at [470, 311] on p "﻿" at bounding box center [591, 312] width 259 height 9
click at [550, 312] on p "n°2225092026 DE" at bounding box center [591, 312] width 259 height 9
click at [735, 279] on icon "button" at bounding box center [738, 281] width 7 height 7
